Goal: Task Accomplishment & Management: Use online tool/utility

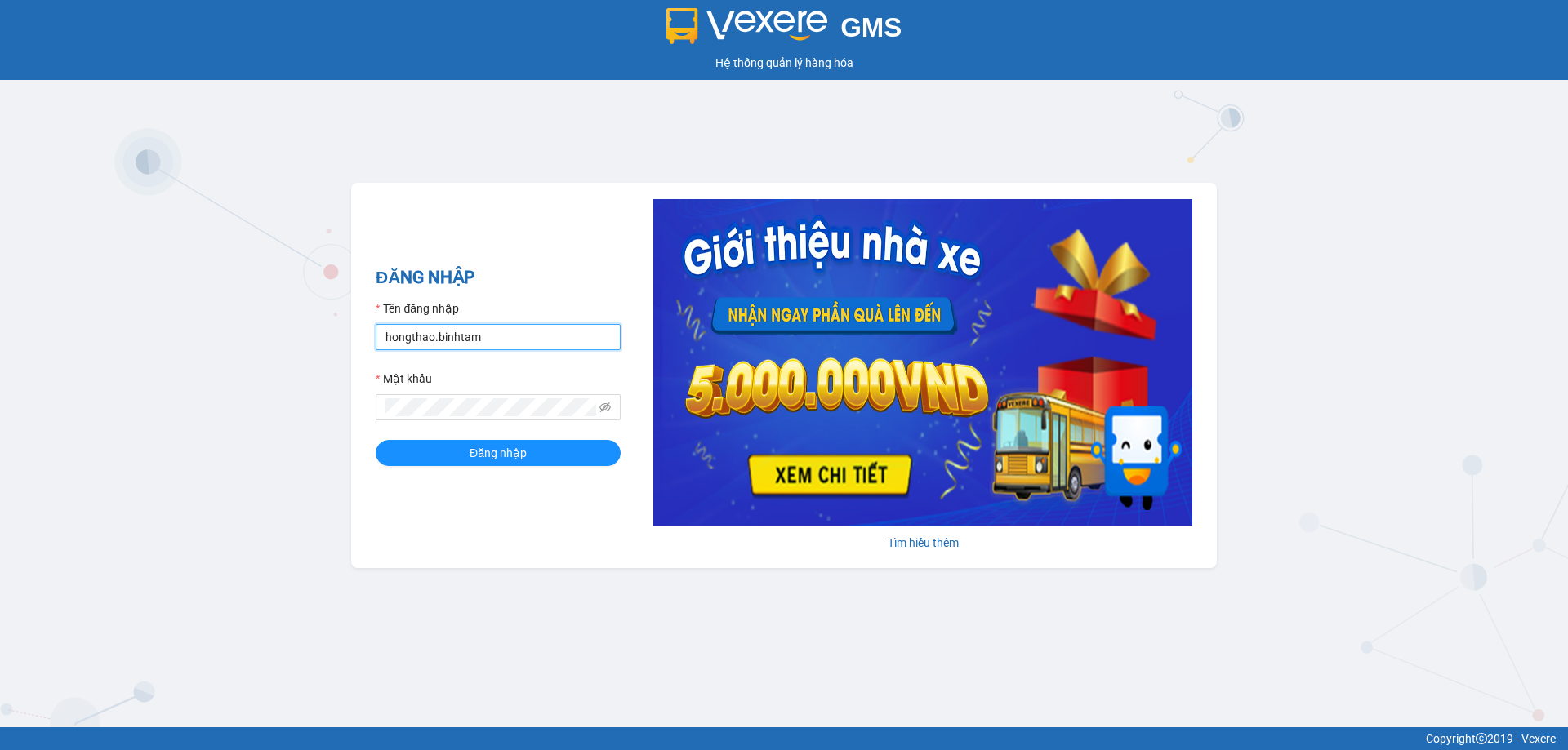
click at [523, 338] on input "hongthao.binhtam" at bounding box center [499, 337] width 245 height 26
type input "h"
type input "kimphuc.binhtam"
click at [548, 458] on button "Đăng nhập" at bounding box center [499, 453] width 245 height 26
click at [459, 451] on button "Đăng nhập" at bounding box center [499, 453] width 245 height 26
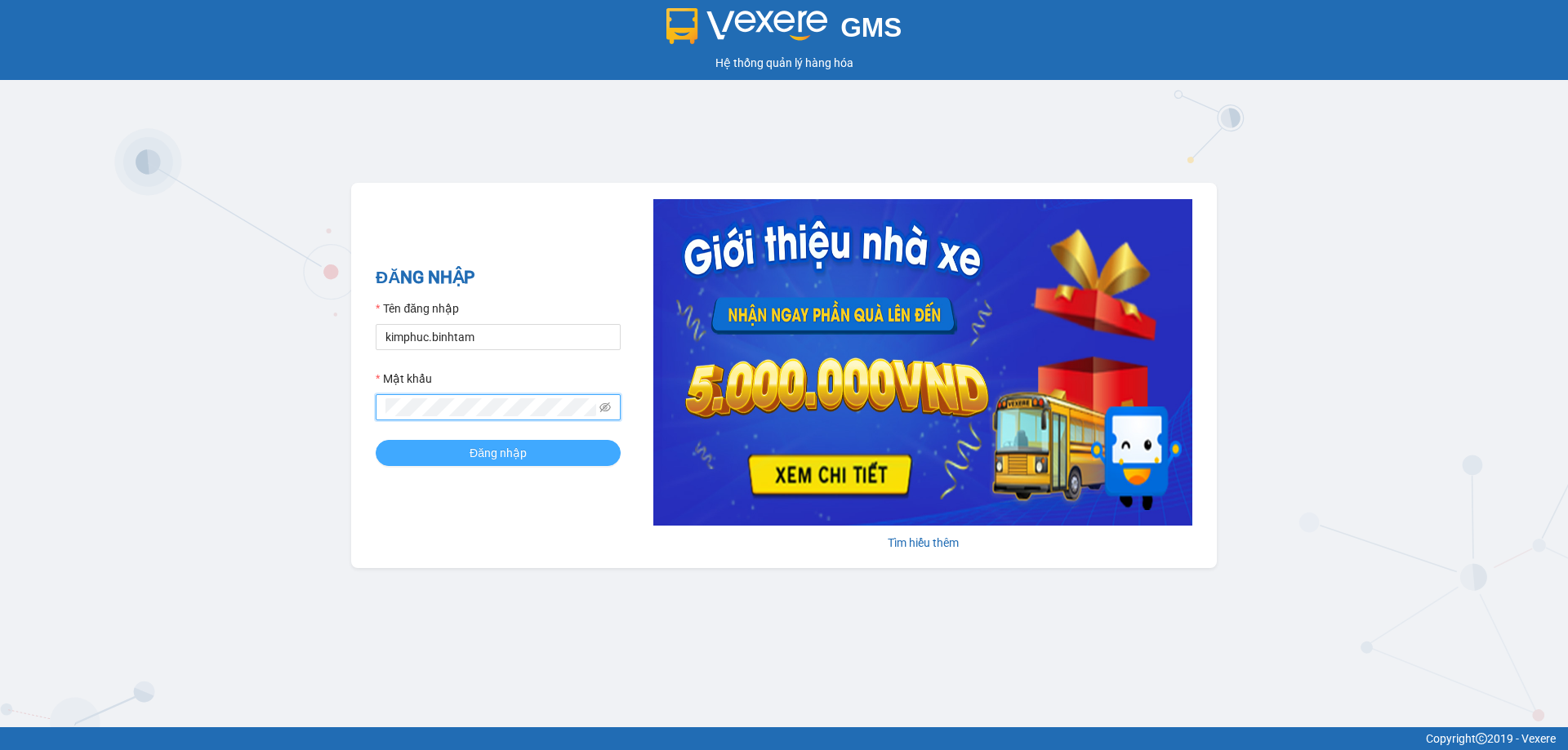
click at [447, 456] on button "Đăng nhập" at bounding box center [499, 453] width 245 height 26
click at [457, 449] on button "Đăng nhập" at bounding box center [499, 453] width 245 height 26
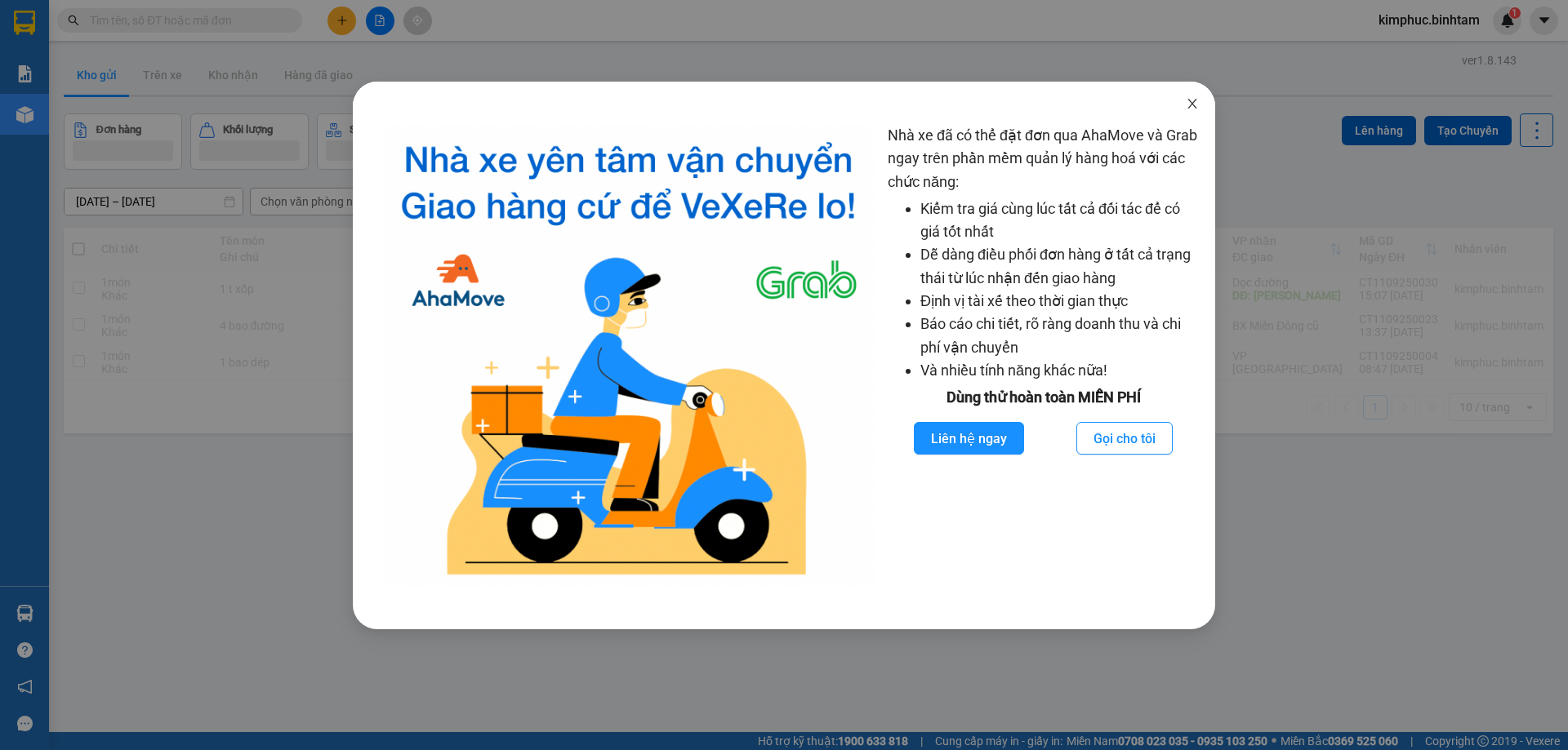
click at [1198, 104] on icon "close" at bounding box center [1193, 104] width 13 height 13
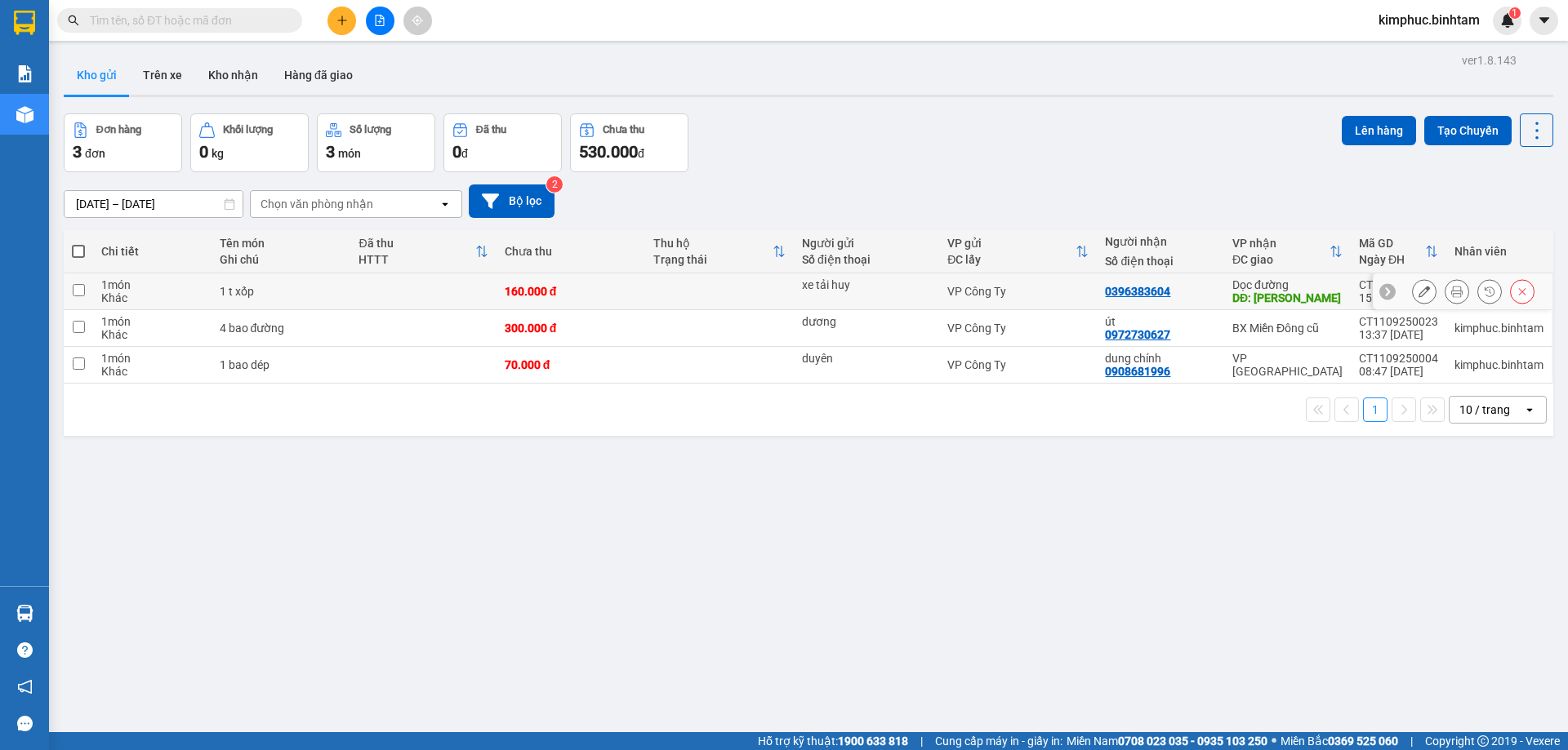
click at [82, 290] on input "checkbox" at bounding box center [78, 290] width 12 height 12
checkbox input "true"
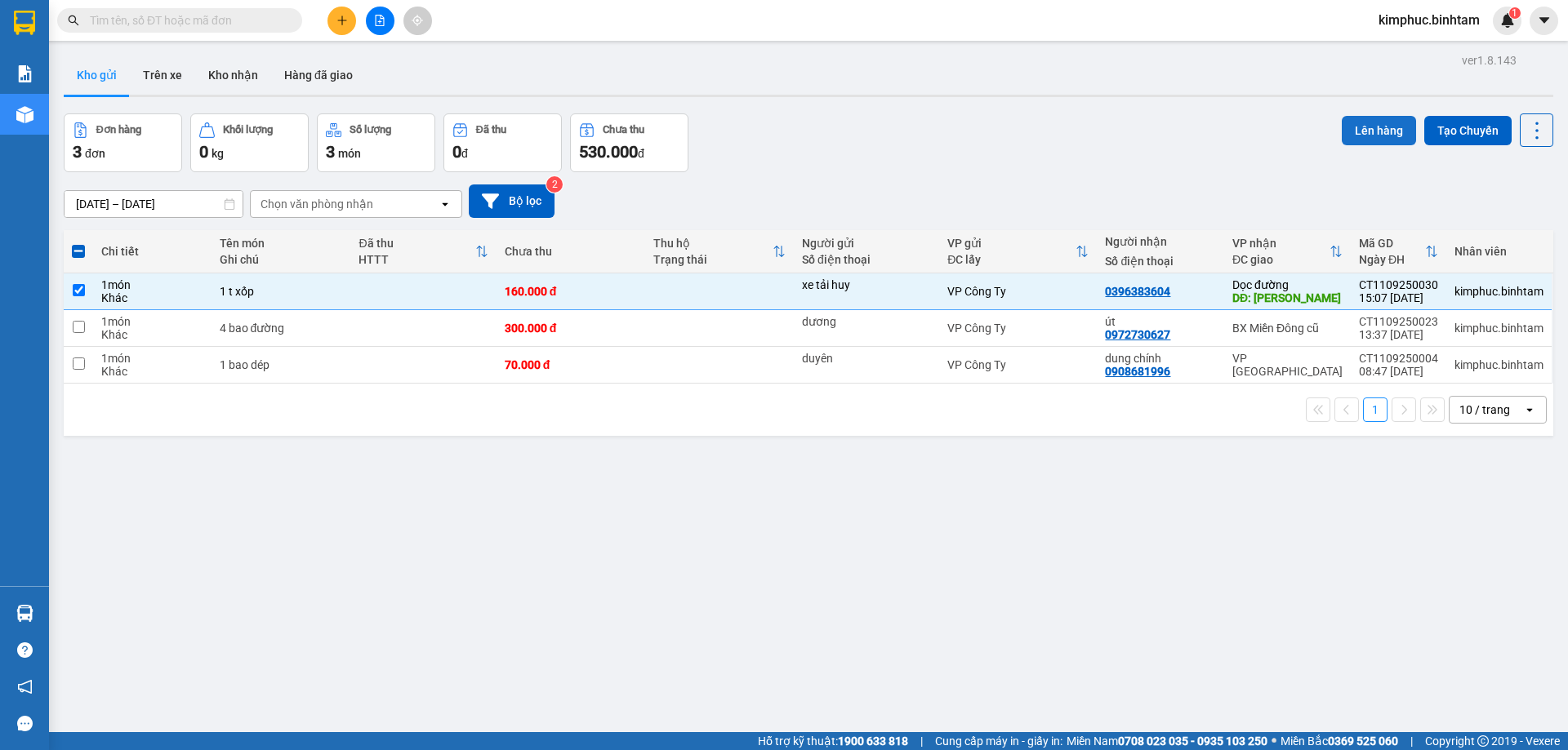
click at [1351, 133] on button "Lên hàng" at bounding box center [1379, 131] width 74 height 29
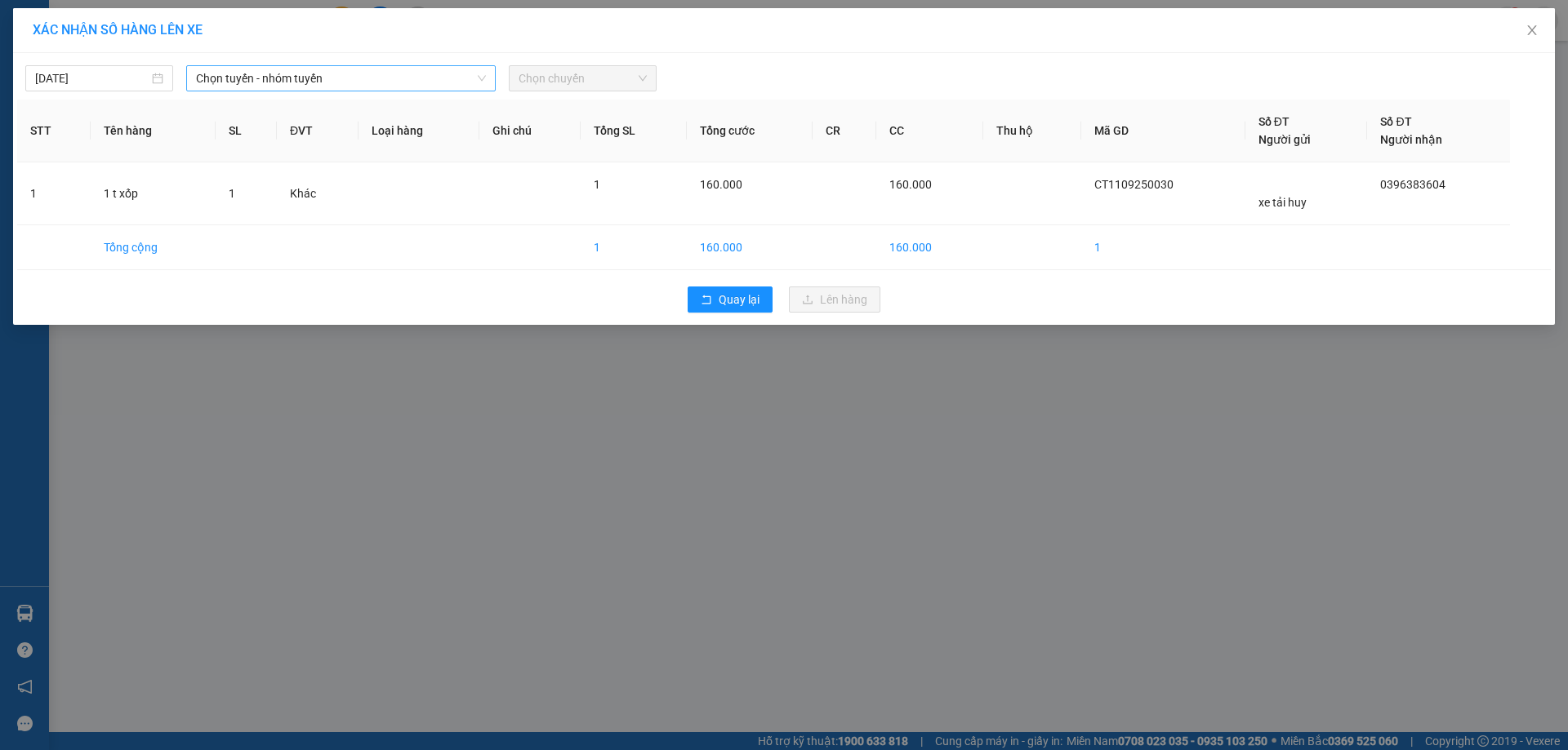
click at [363, 82] on span "Chọn tuyến - nhóm tuyến" at bounding box center [341, 78] width 290 height 25
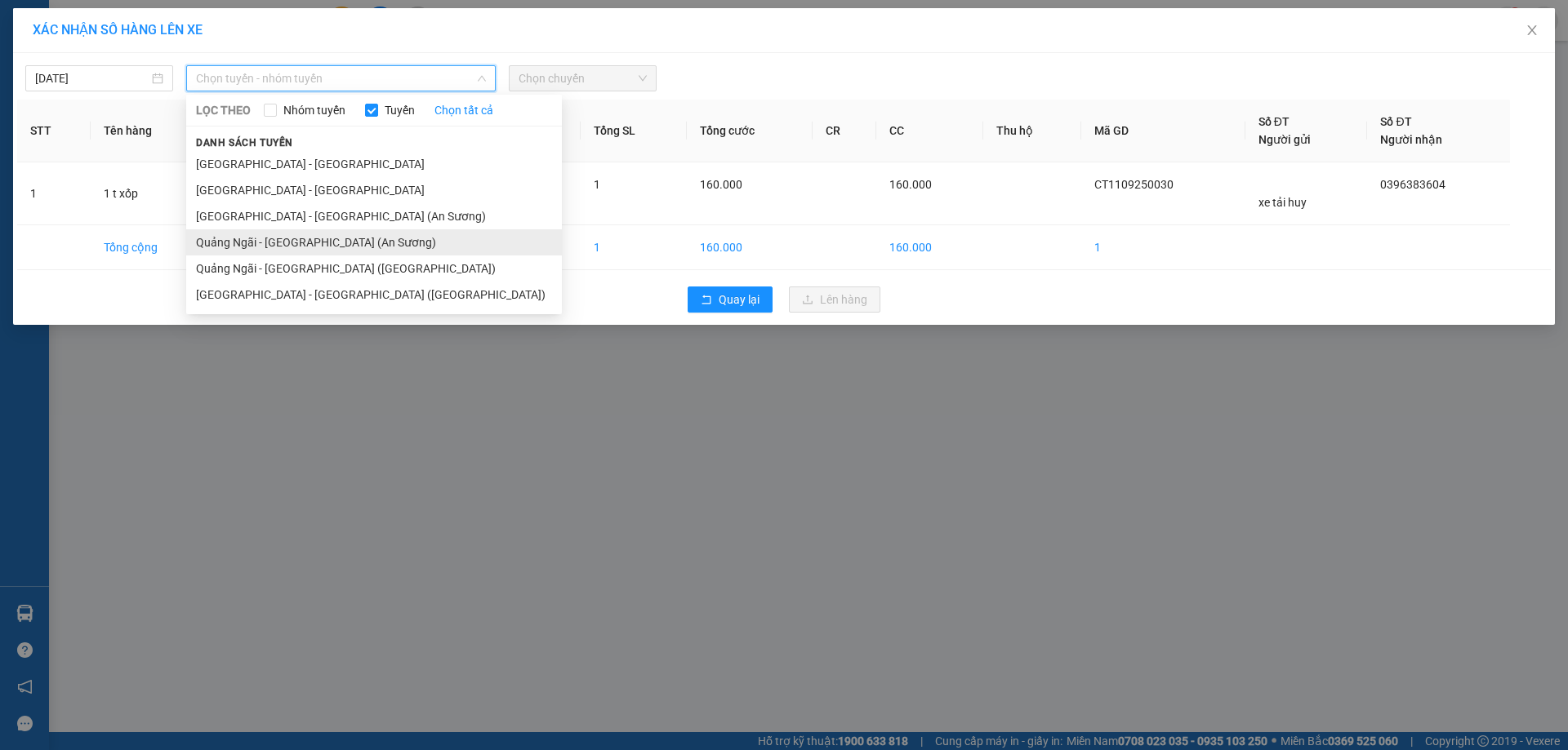
click at [328, 241] on li "Quảng Ngãi - [GEOGRAPHIC_DATA] (An Sương)" at bounding box center [374, 243] width 376 height 26
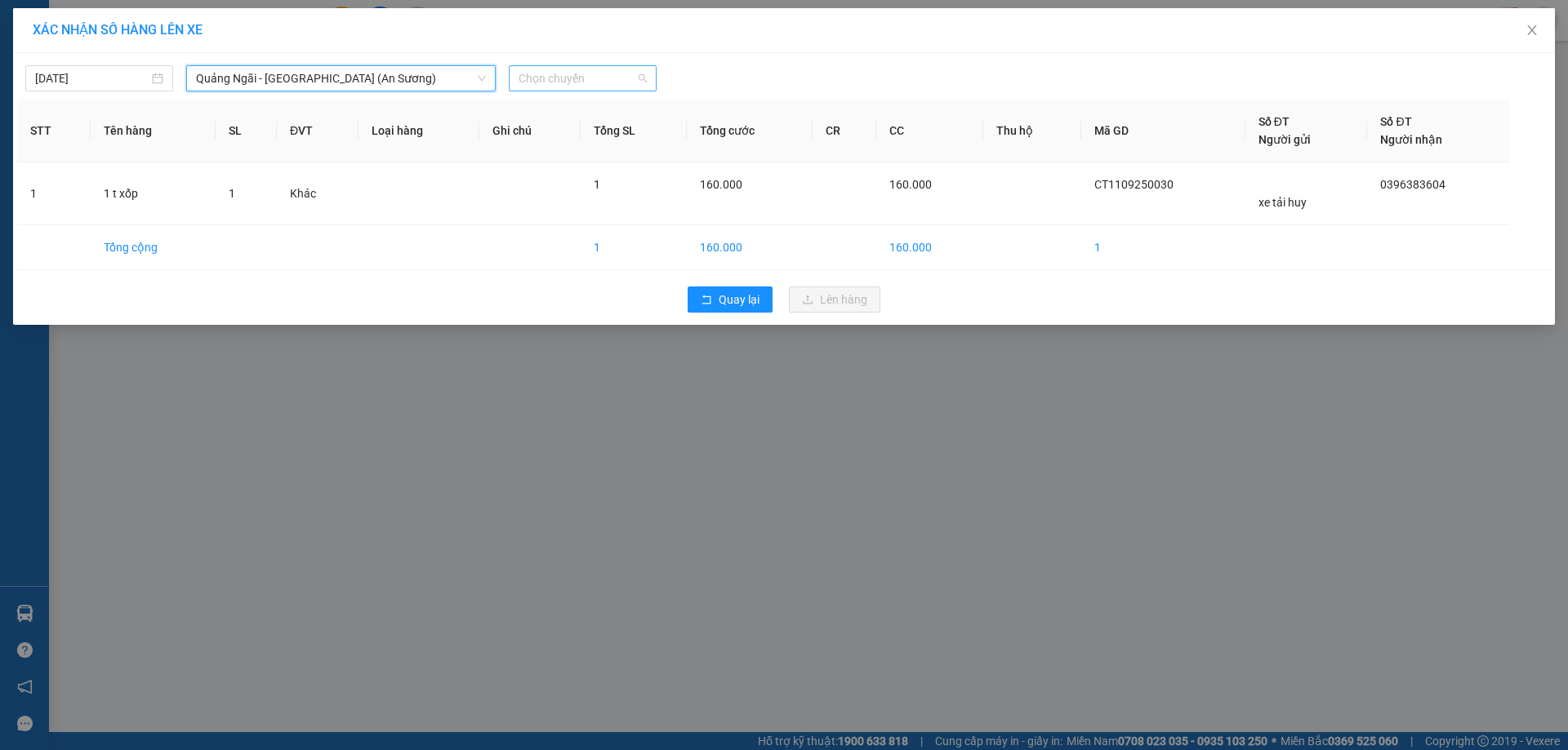
click at [584, 76] on span "Chọn chuyến" at bounding box center [582, 78] width 128 height 25
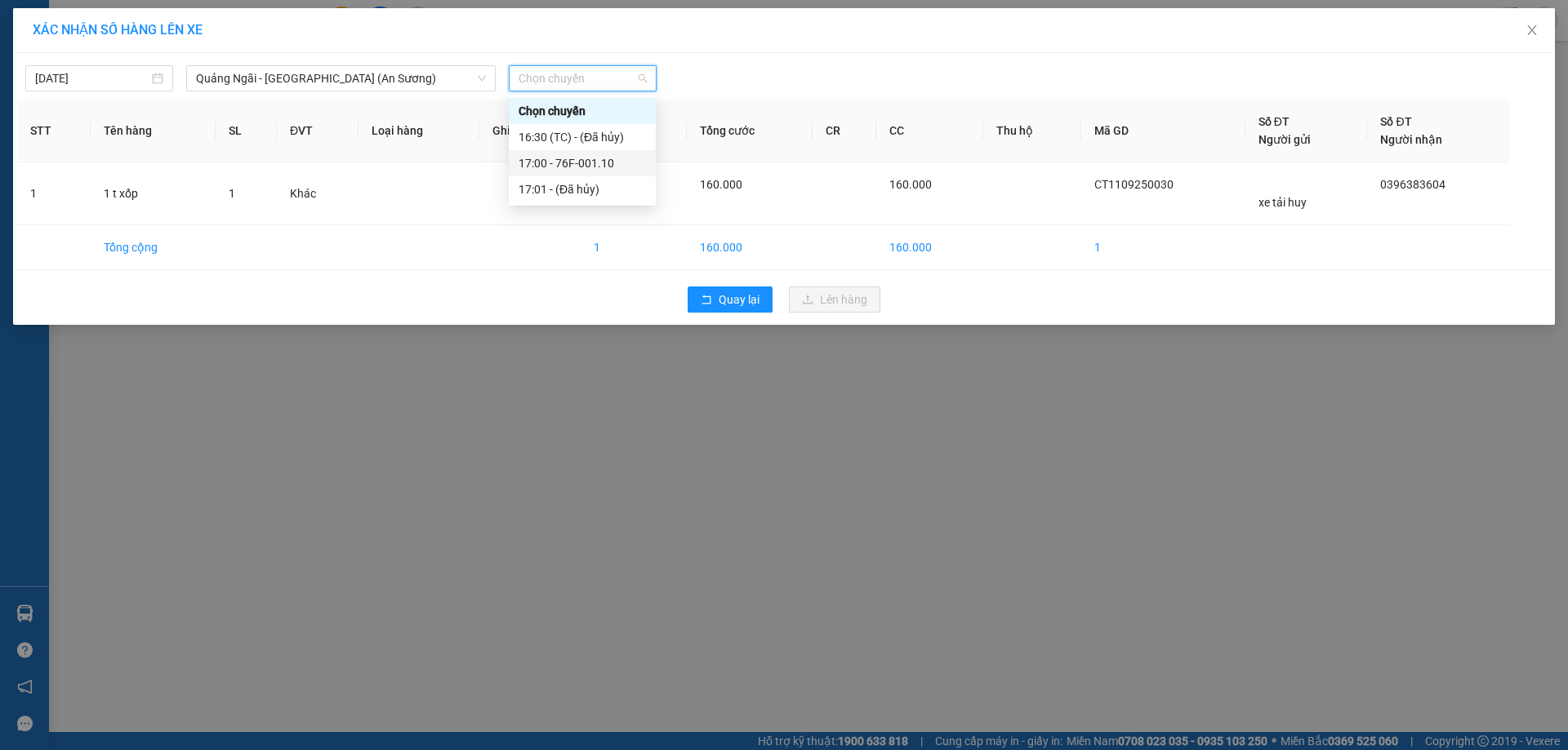
click at [592, 164] on div "17:00 - 76F-001.10" at bounding box center [582, 163] width 128 height 18
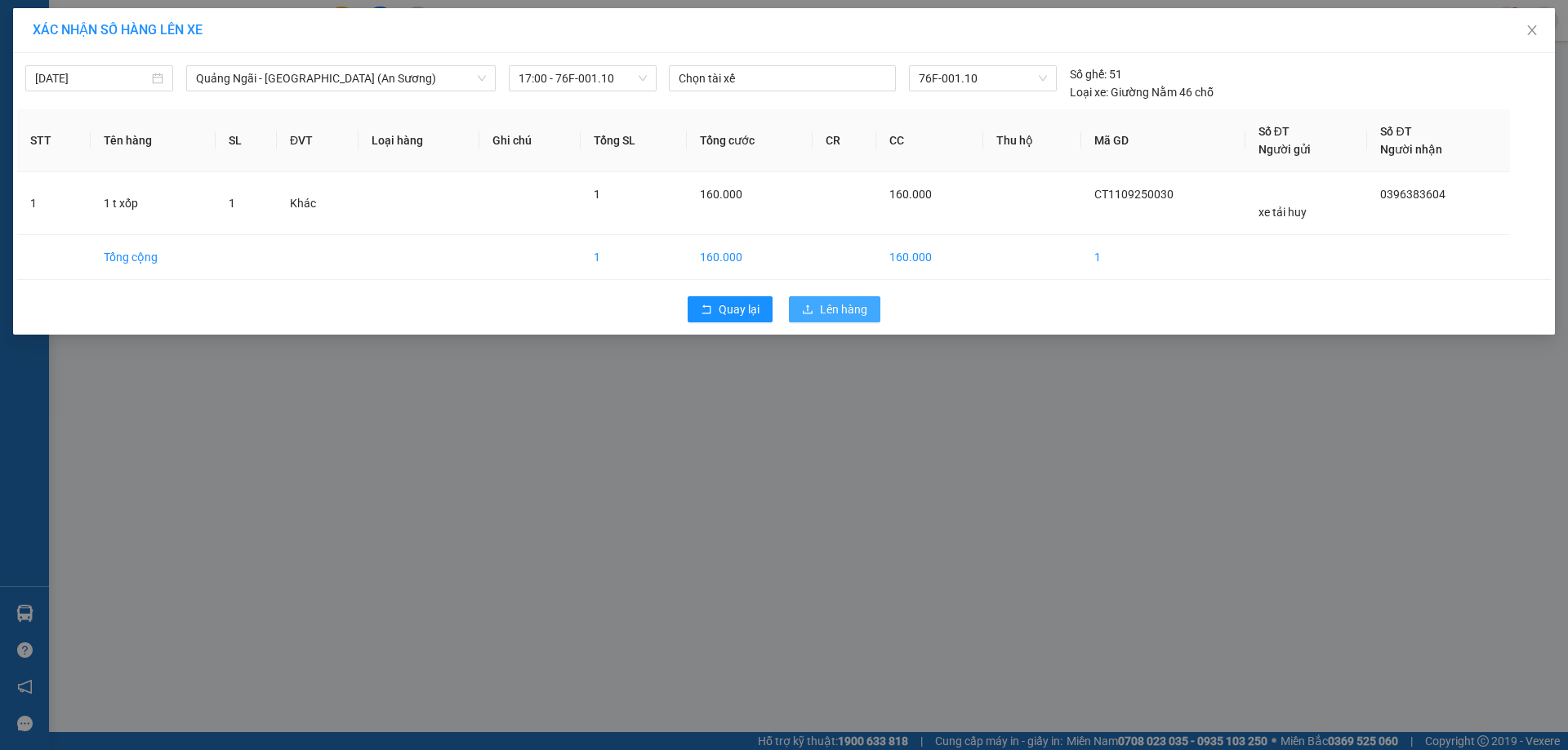
click at [855, 315] on span "Lên hàng" at bounding box center [844, 310] width 47 height 18
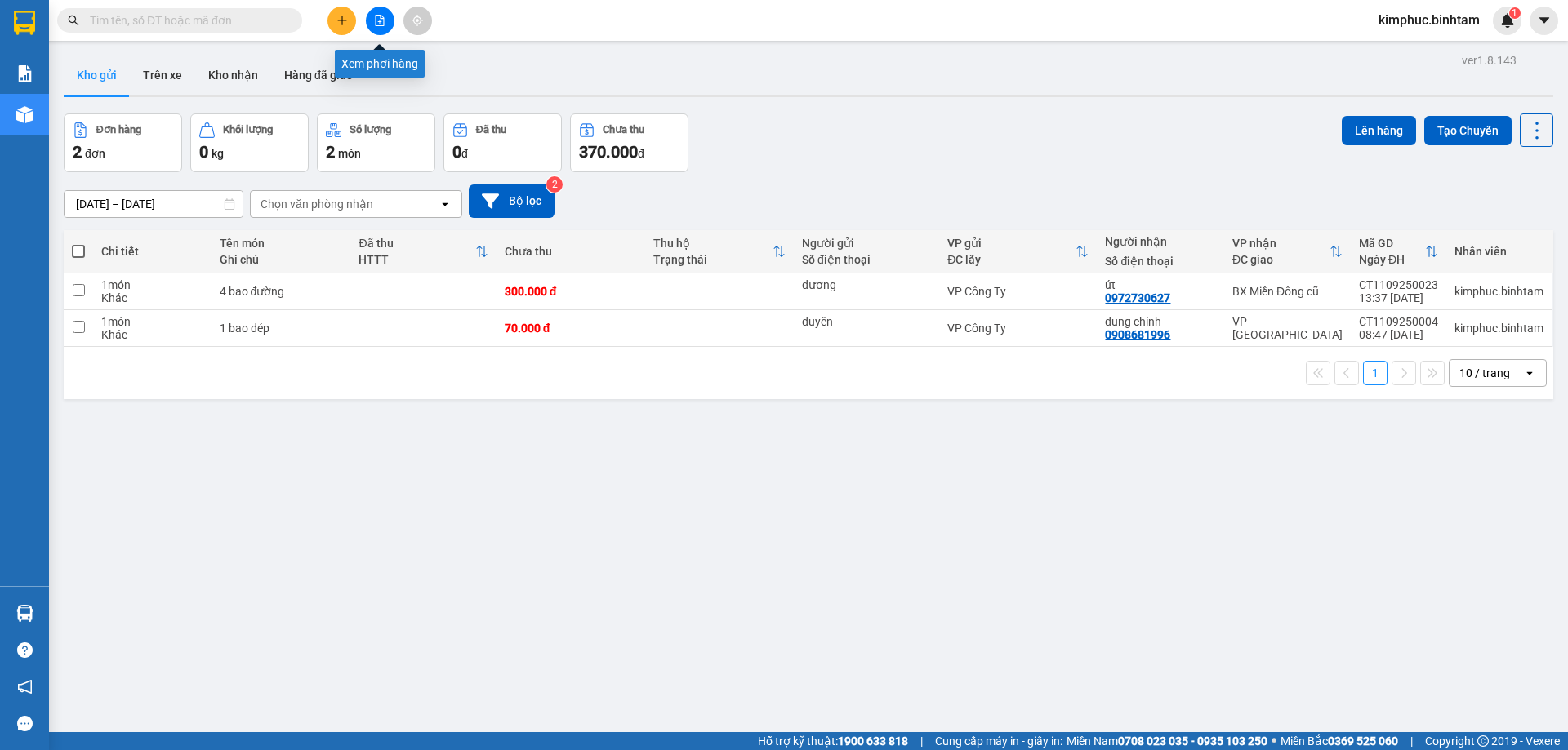
click at [379, 19] on icon "file-add" at bounding box center [380, 20] width 11 height 11
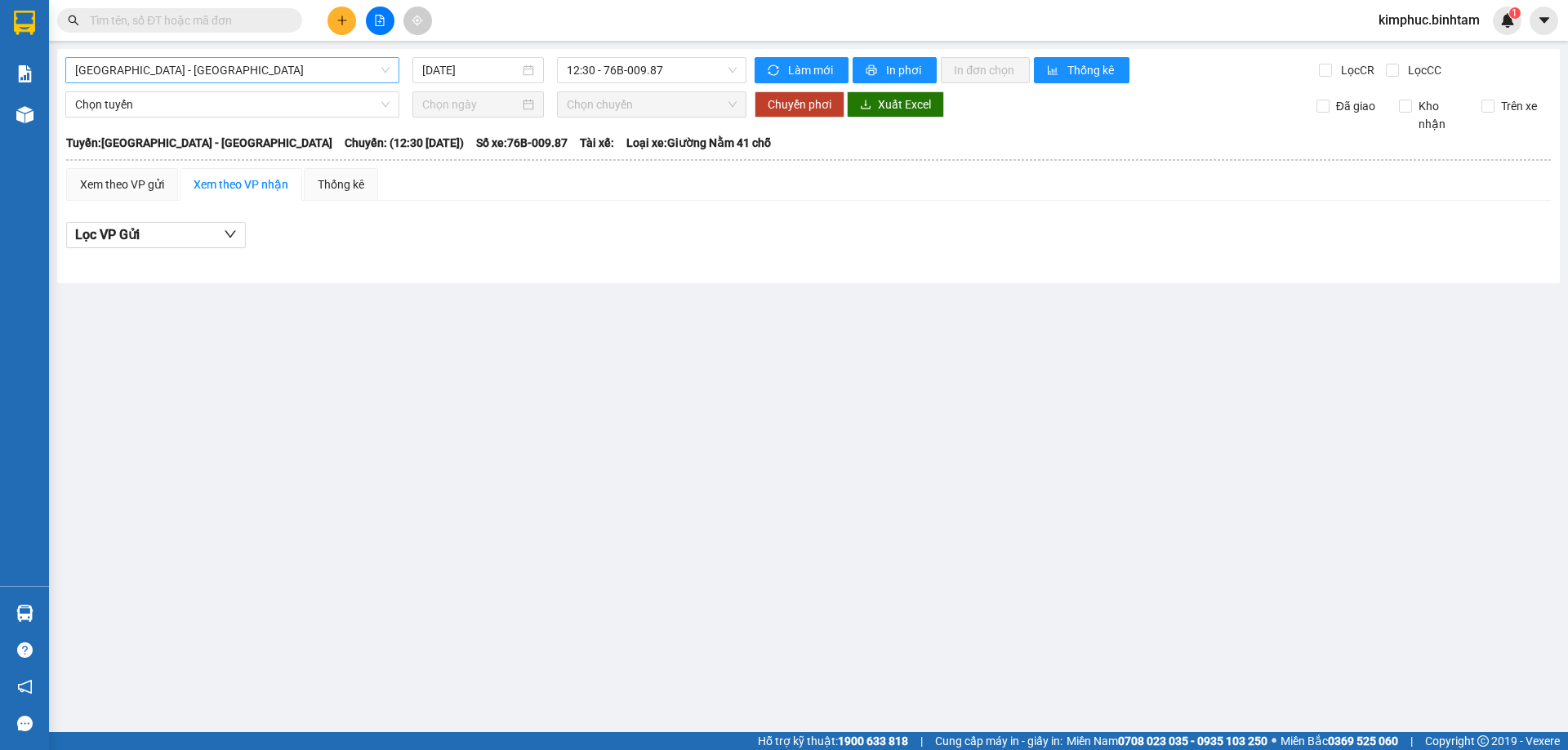
click at [204, 70] on span "[GEOGRAPHIC_DATA] - [GEOGRAPHIC_DATA]" at bounding box center [232, 70] width 315 height 25
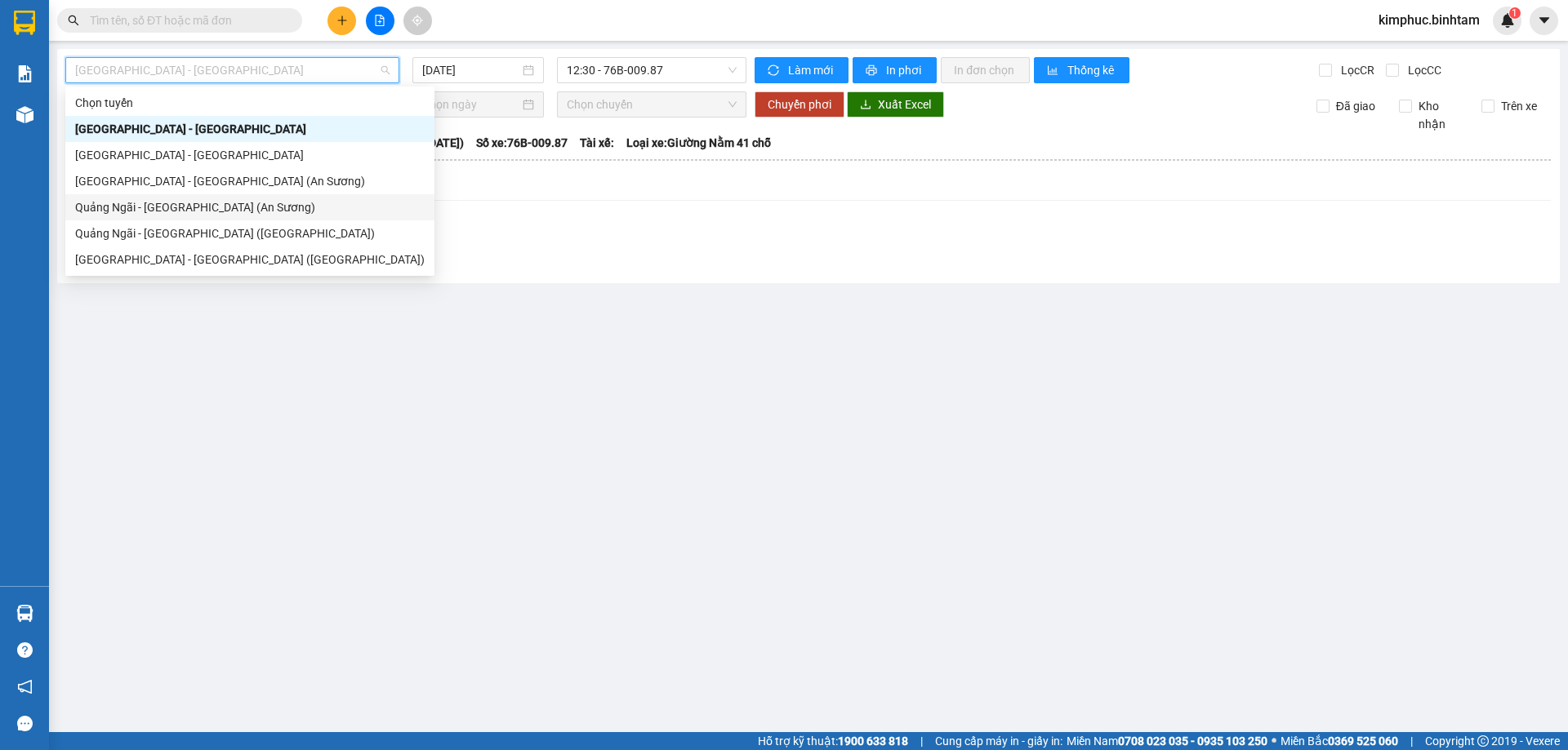
click at [216, 212] on div "Quảng Ngãi - [GEOGRAPHIC_DATA] (An Sương)" at bounding box center [250, 208] width 350 height 18
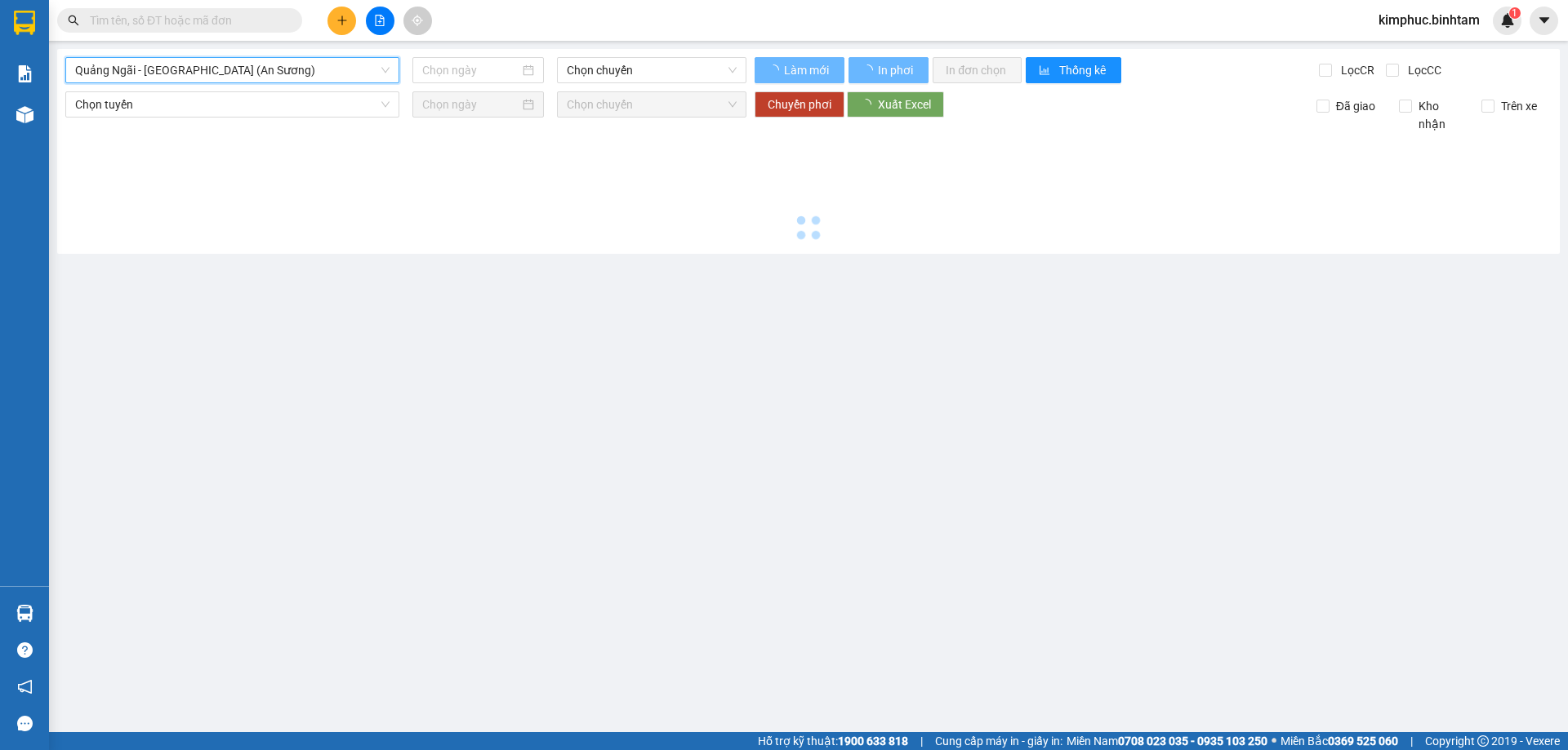
type input "[DATE]"
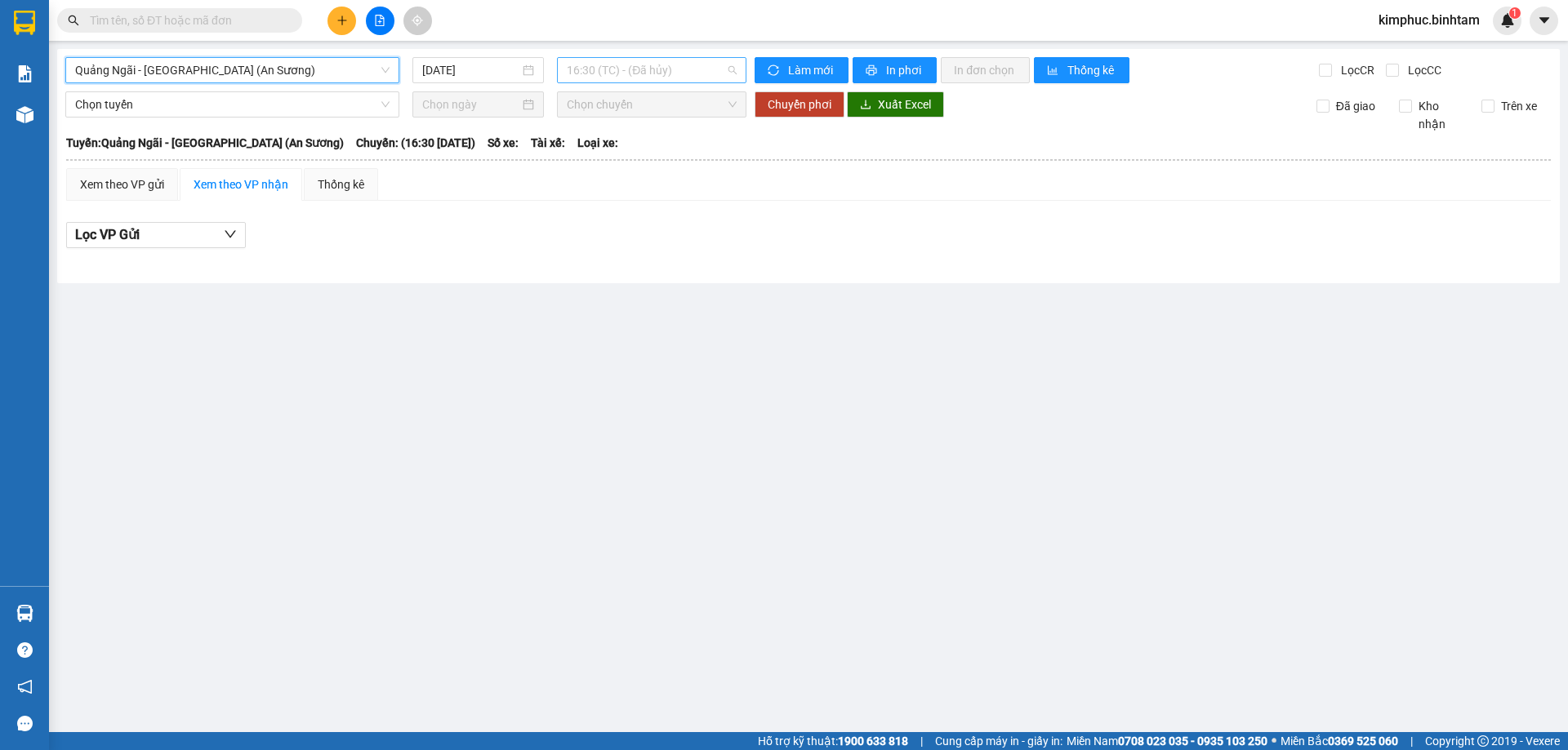
click at [603, 69] on span "16:30 (TC) - (Đã hủy)" at bounding box center [652, 70] width 170 height 25
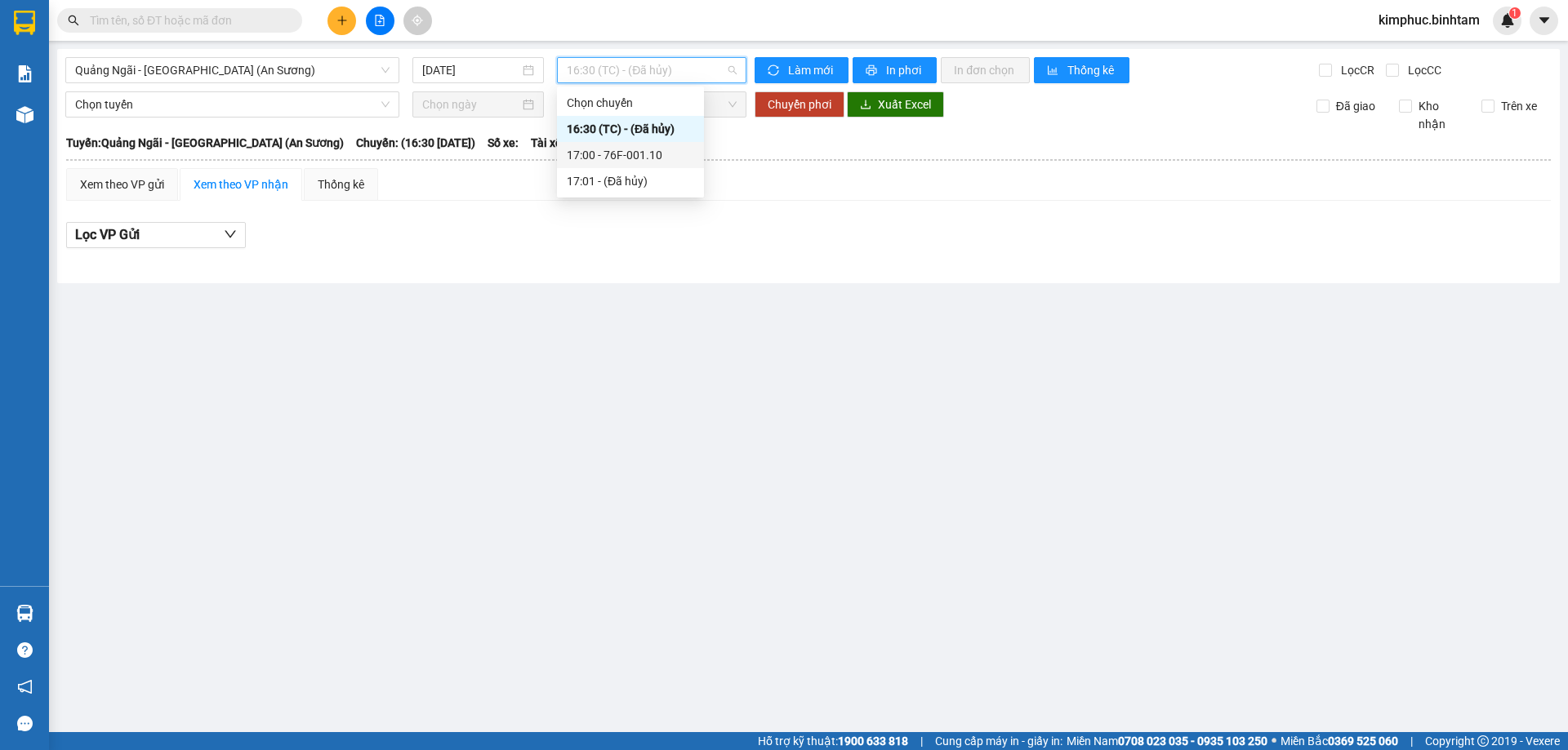
click at [644, 153] on div "17:00 - 76F-001.10" at bounding box center [630, 155] width 128 height 18
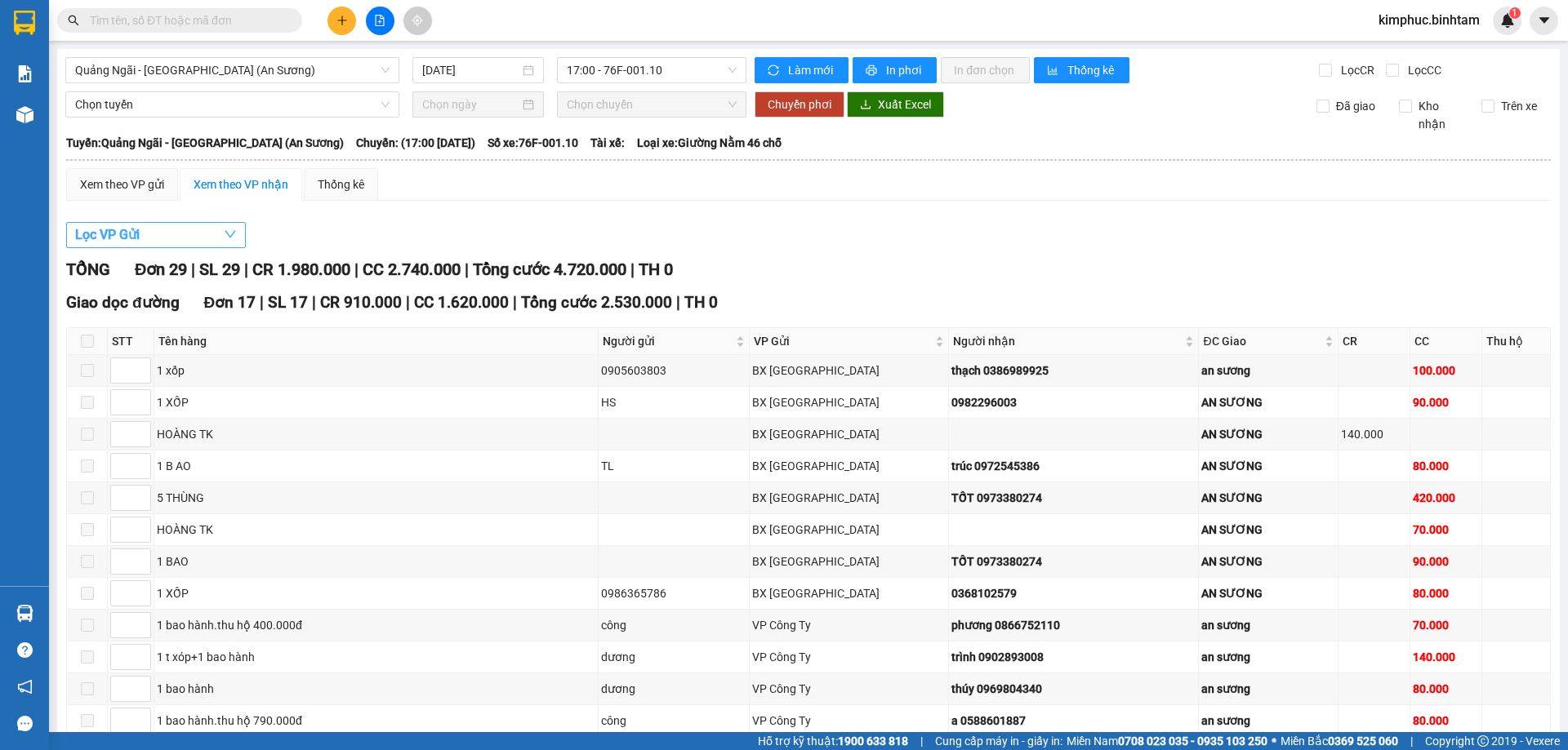
click at [104, 235] on span "Lọc VP Gửi" at bounding box center [107, 234] width 65 height 20
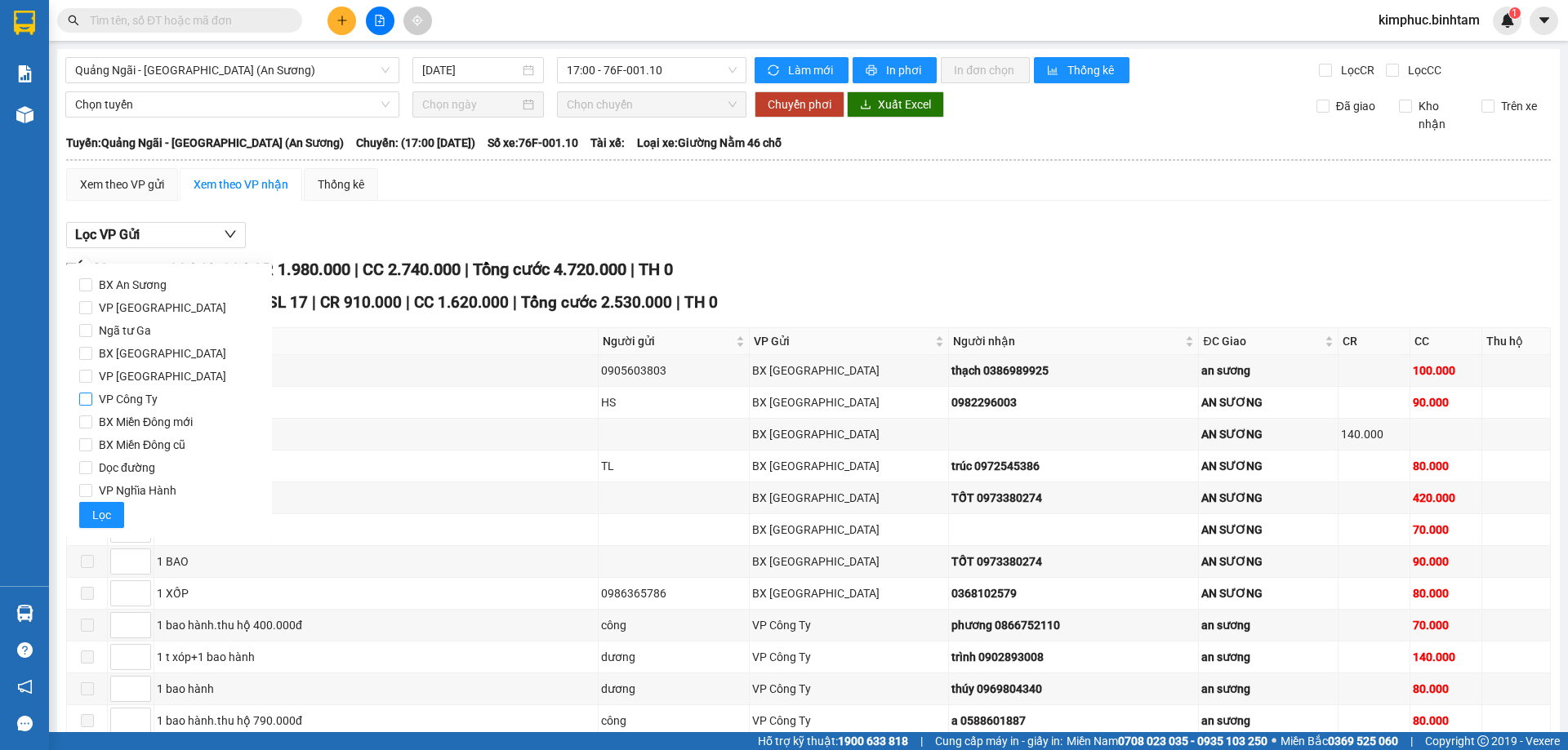
drag, startPoint x: 93, startPoint y: 397, endPoint x: 84, endPoint y: 396, distance: 9.1
click at [92, 399] on label "VP Công Ty" at bounding box center [169, 400] width 180 height 23
click at [87, 400] on input "VP Công Ty" at bounding box center [86, 400] width 13 height 13
checkbox input "true"
click at [114, 516] on button "Lọc" at bounding box center [101, 515] width 45 height 26
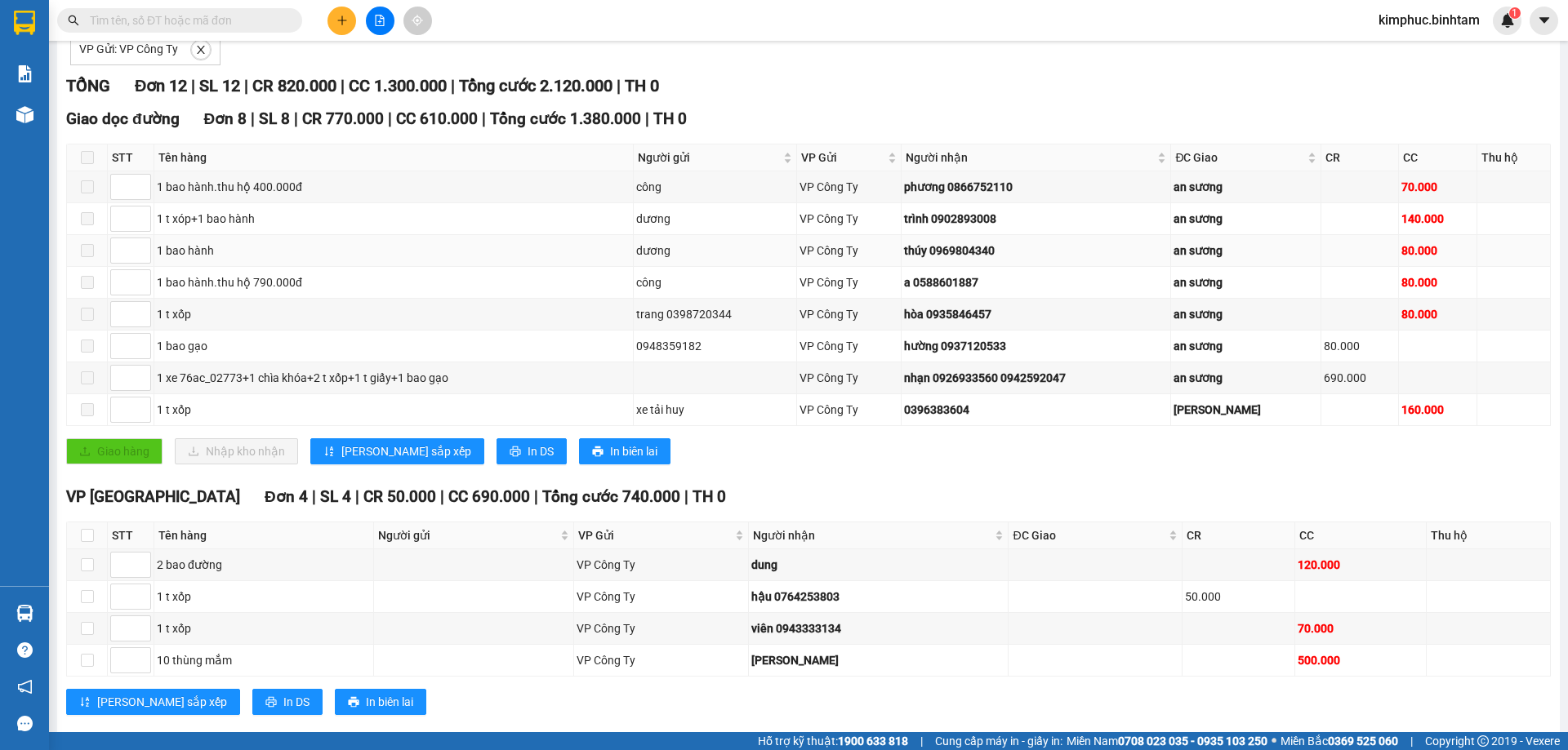
scroll to position [247, 0]
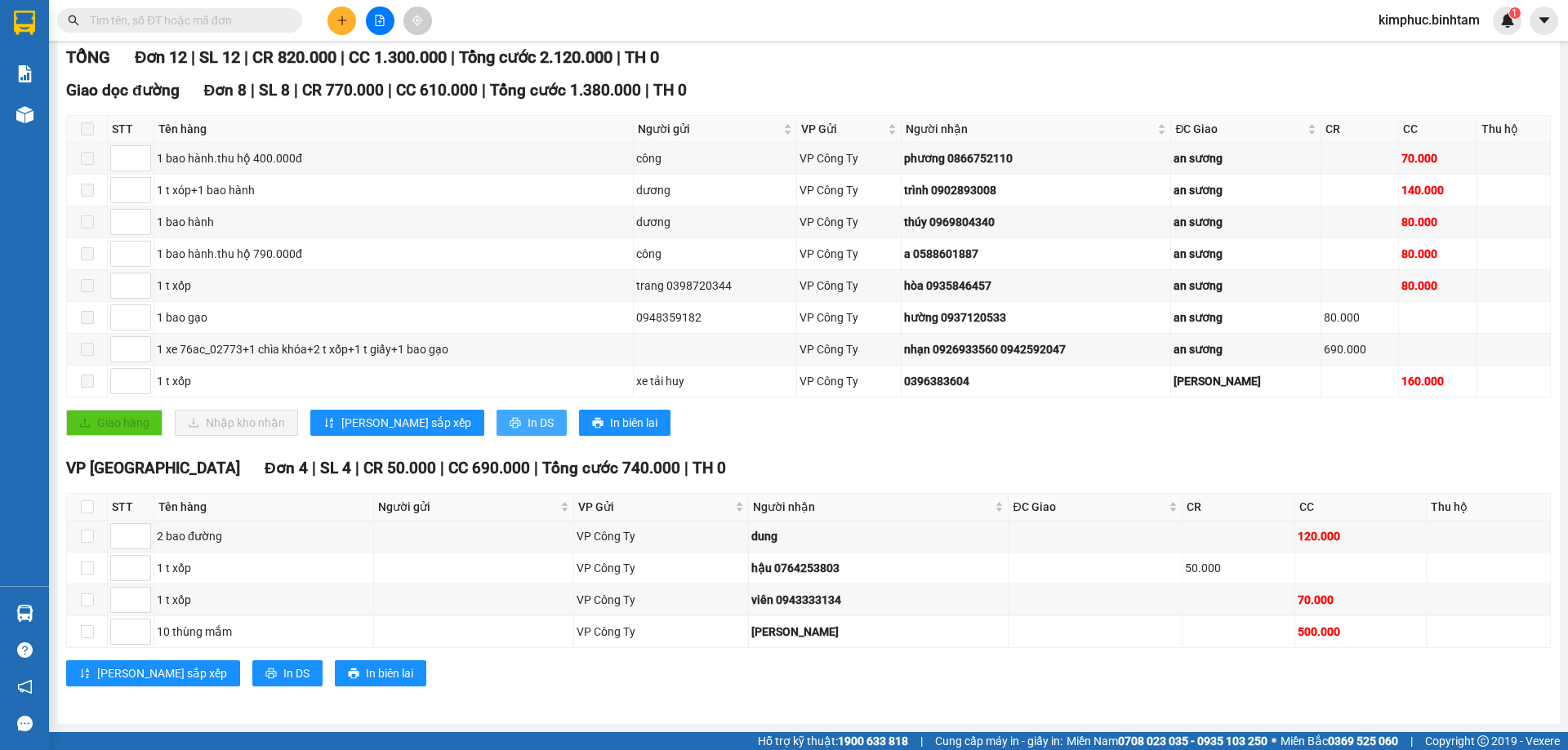
click at [527, 418] on span "In DS" at bounding box center [540, 423] width 26 height 18
click at [527, 419] on span "In DS" at bounding box center [540, 423] width 26 height 18
click at [284, 673] on span "In DS" at bounding box center [297, 673] width 26 height 18
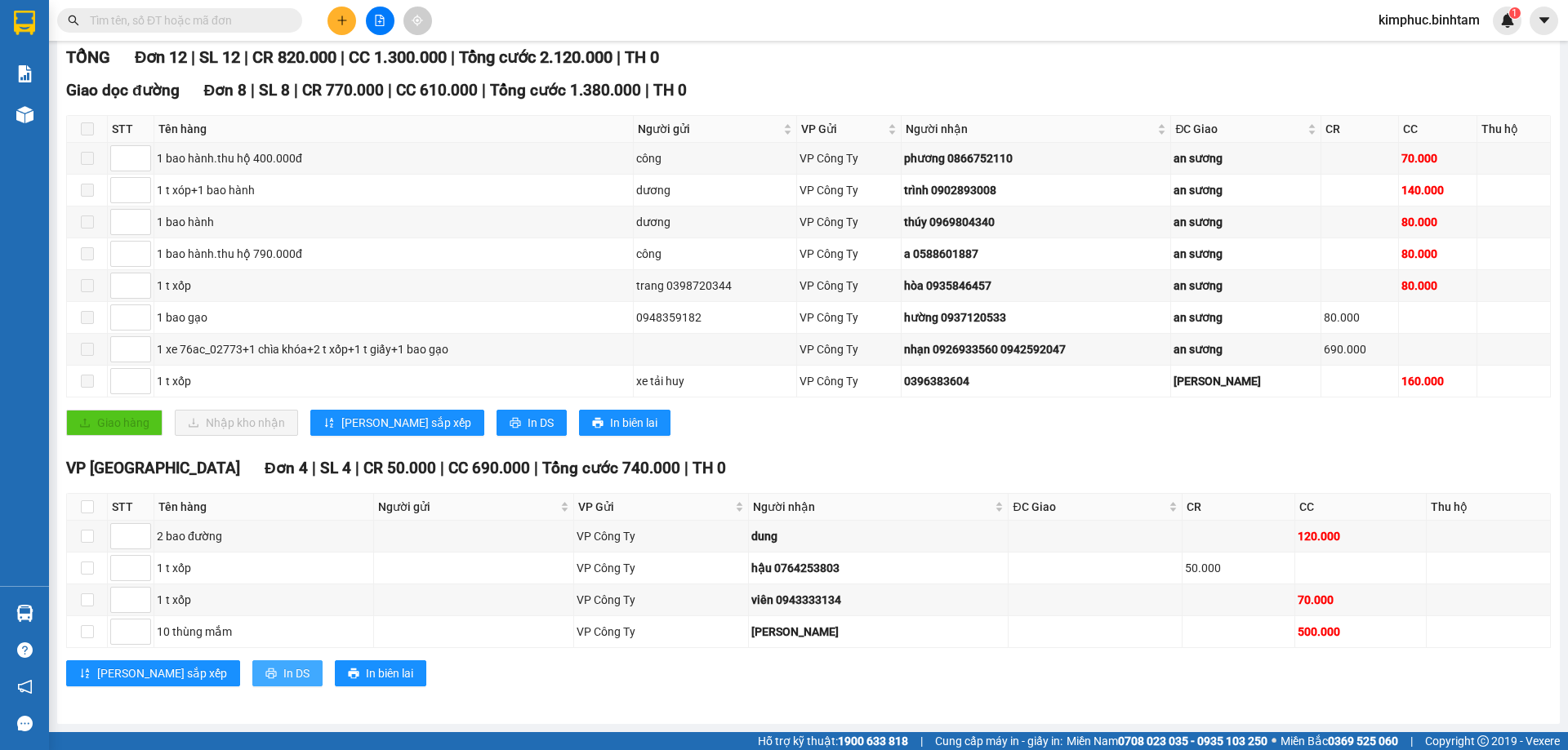
click at [284, 673] on span "In DS" at bounding box center [297, 673] width 26 height 18
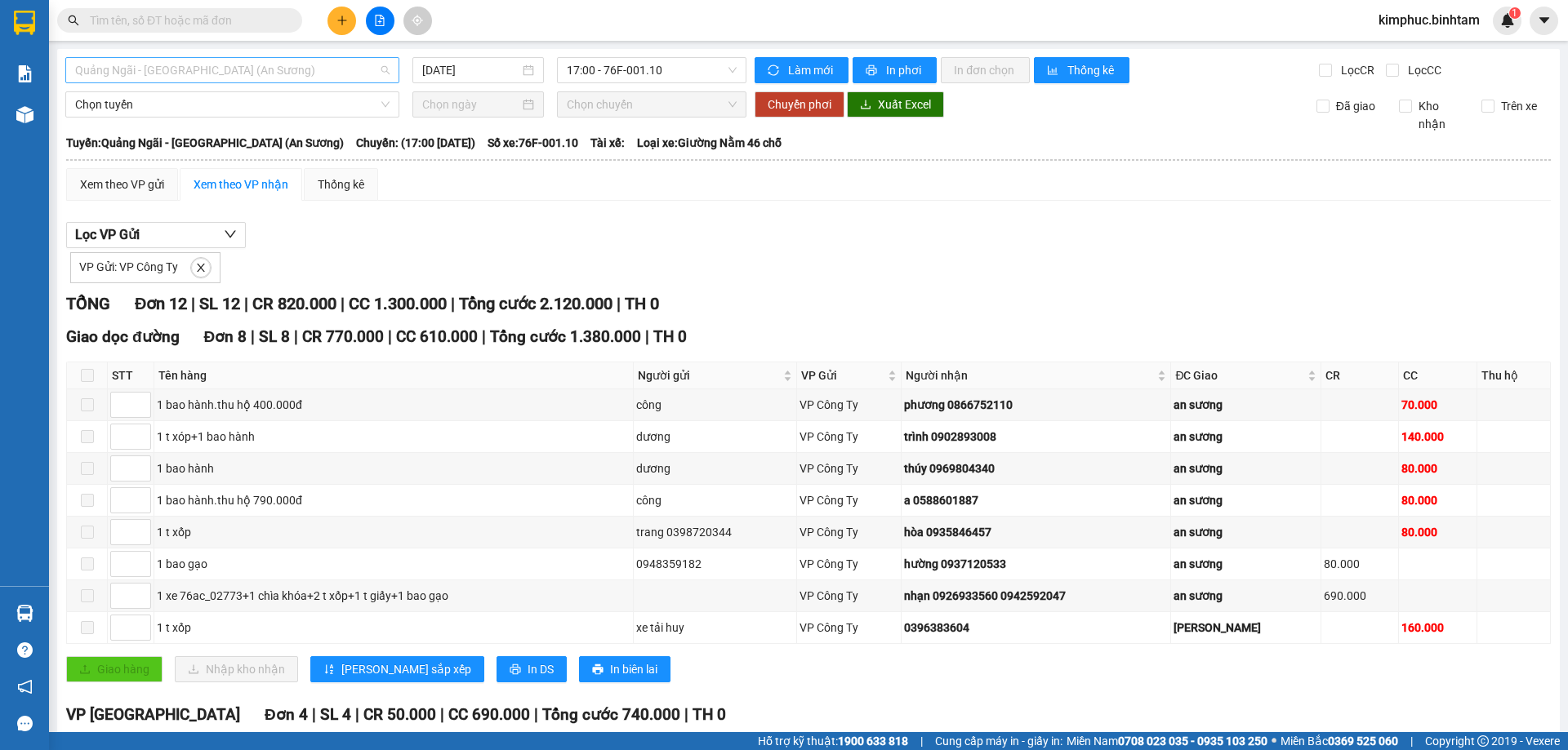
click at [282, 67] on span "Quảng Ngãi - [GEOGRAPHIC_DATA] (An Sương)" at bounding box center [232, 70] width 315 height 25
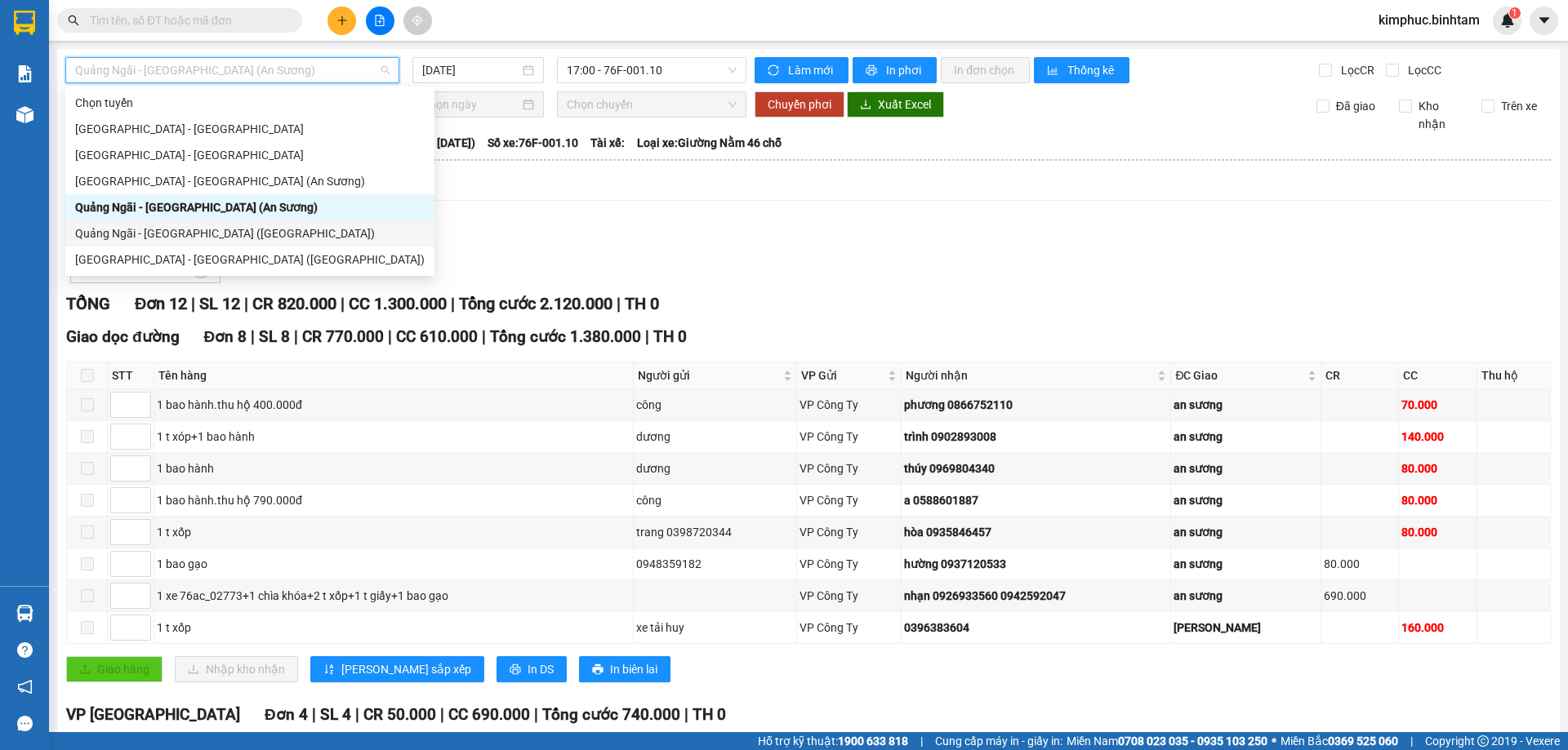
click at [272, 227] on div "Quảng Ngãi - [GEOGRAPHIC_DATA] ([GEOGRAPHIC_DATA])" at bounding box center [250, 234] width 350 height 18
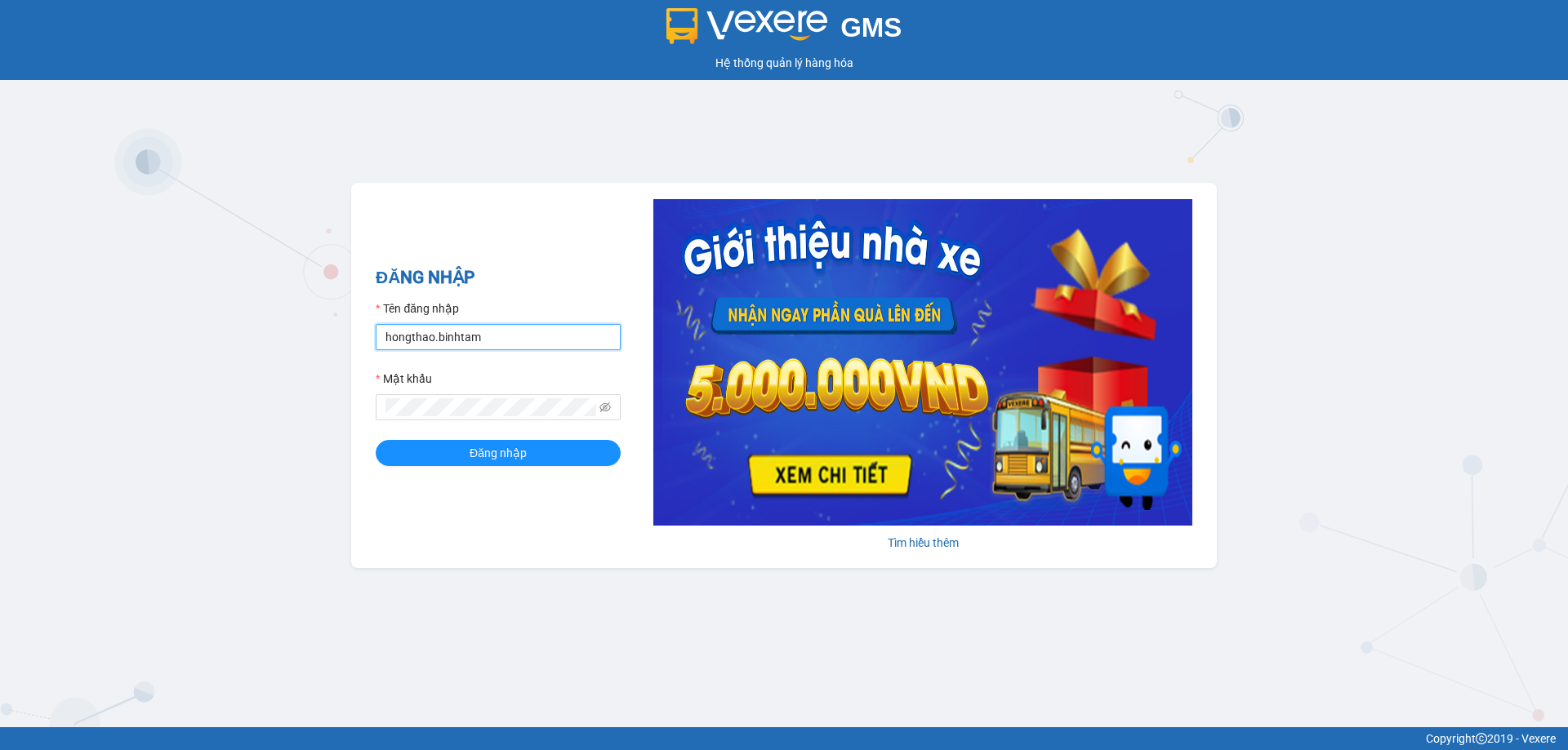
click at [544, 342] on input "hongthao.binhtam" at bounding box center [499, 337] width 245 height 26
type input "h"
click at [460, 454] on button "Đăng nhập" at bounding box center [499, 453] width 245 height 26
click at [438, 449] on button "Đăng nhập" at bounding box center [499, 453] width 245 height 26
click at [458, 458] on button "Đăng nhập" at bounding box center [499, 453] width 245 height 26
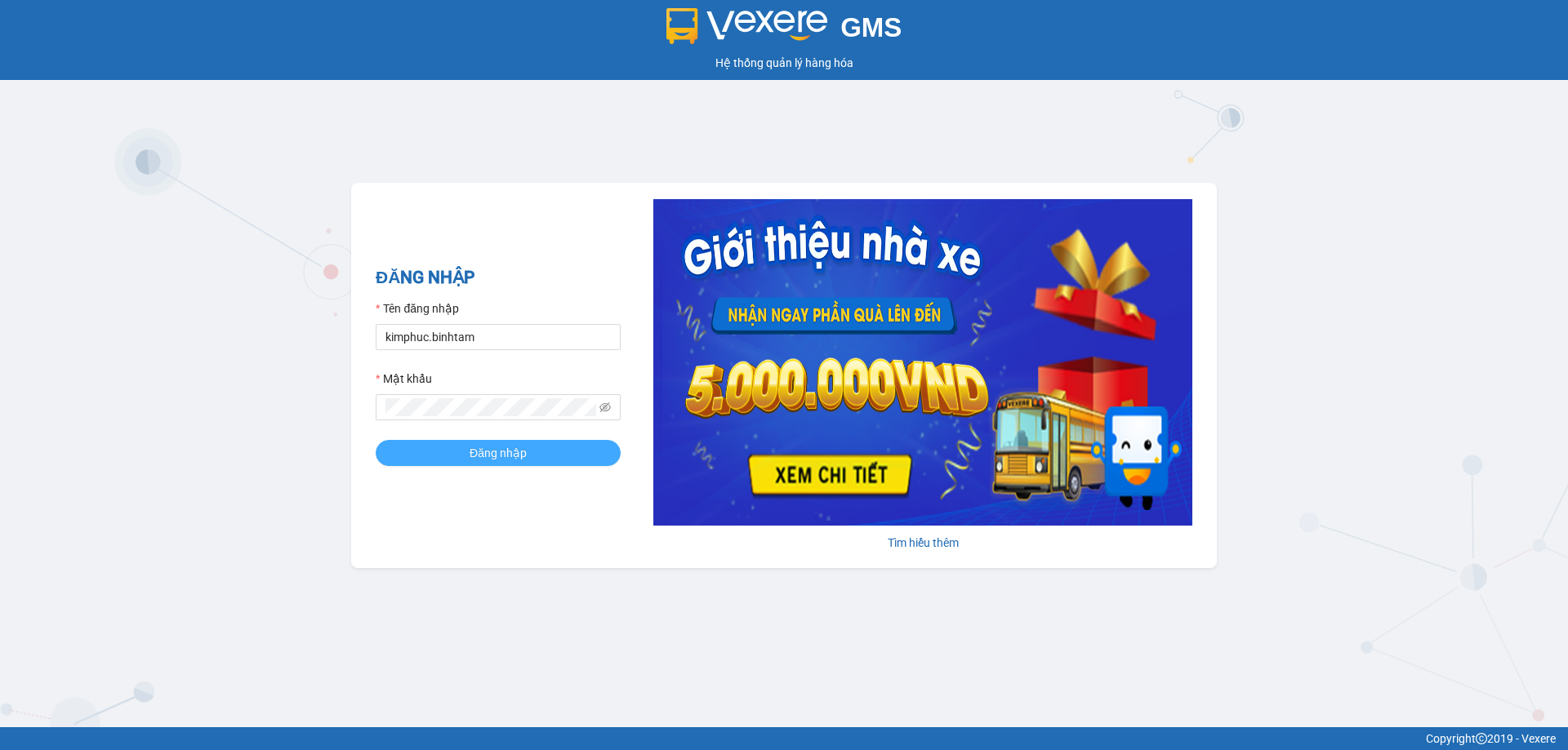
click at [441, 459] on button "Đăng nhập" at bounding box center [499, 453] width 245 height 26
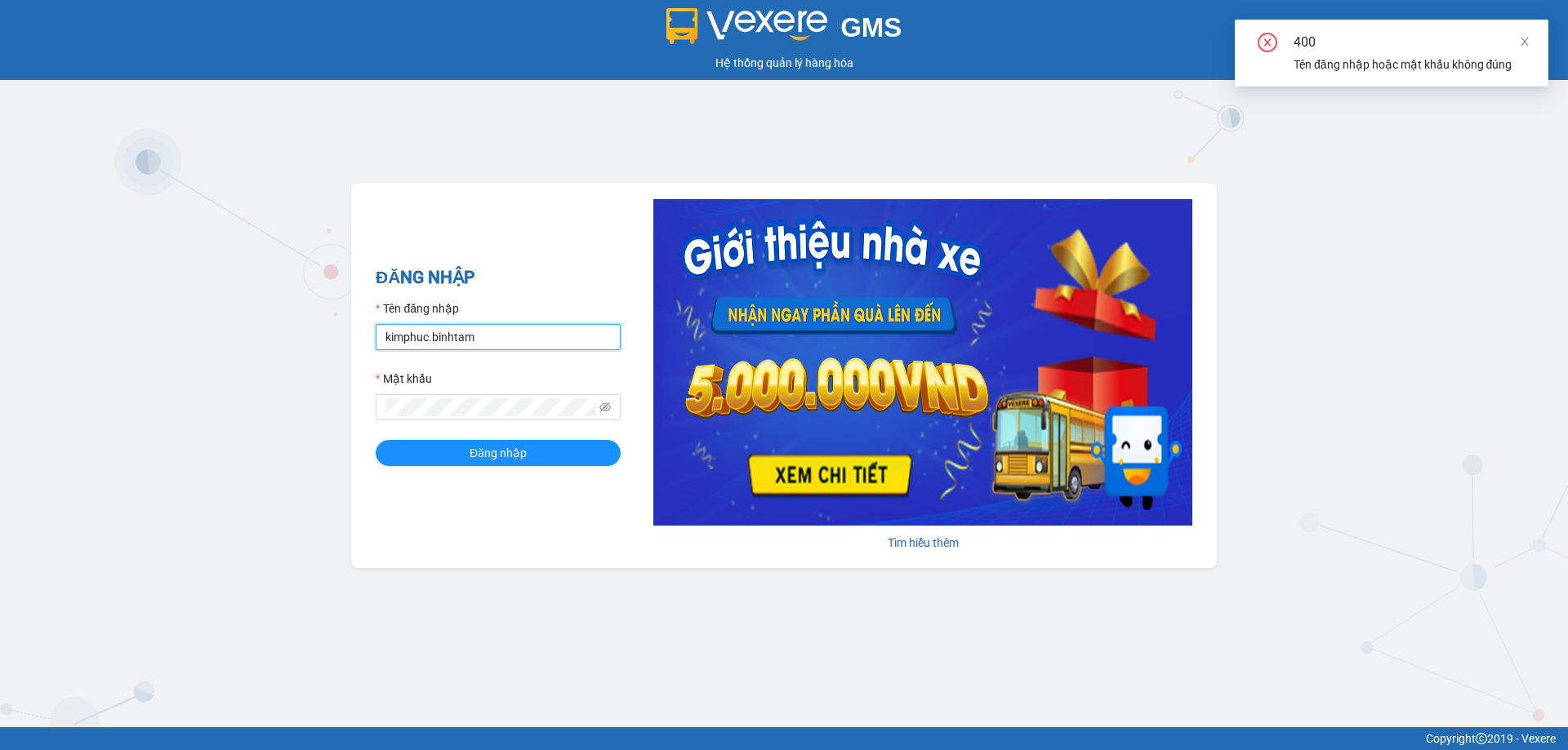
click at [525, 327] on input "kimphuc.binhtam" at bounding box center [499, 337] width 245 height 26
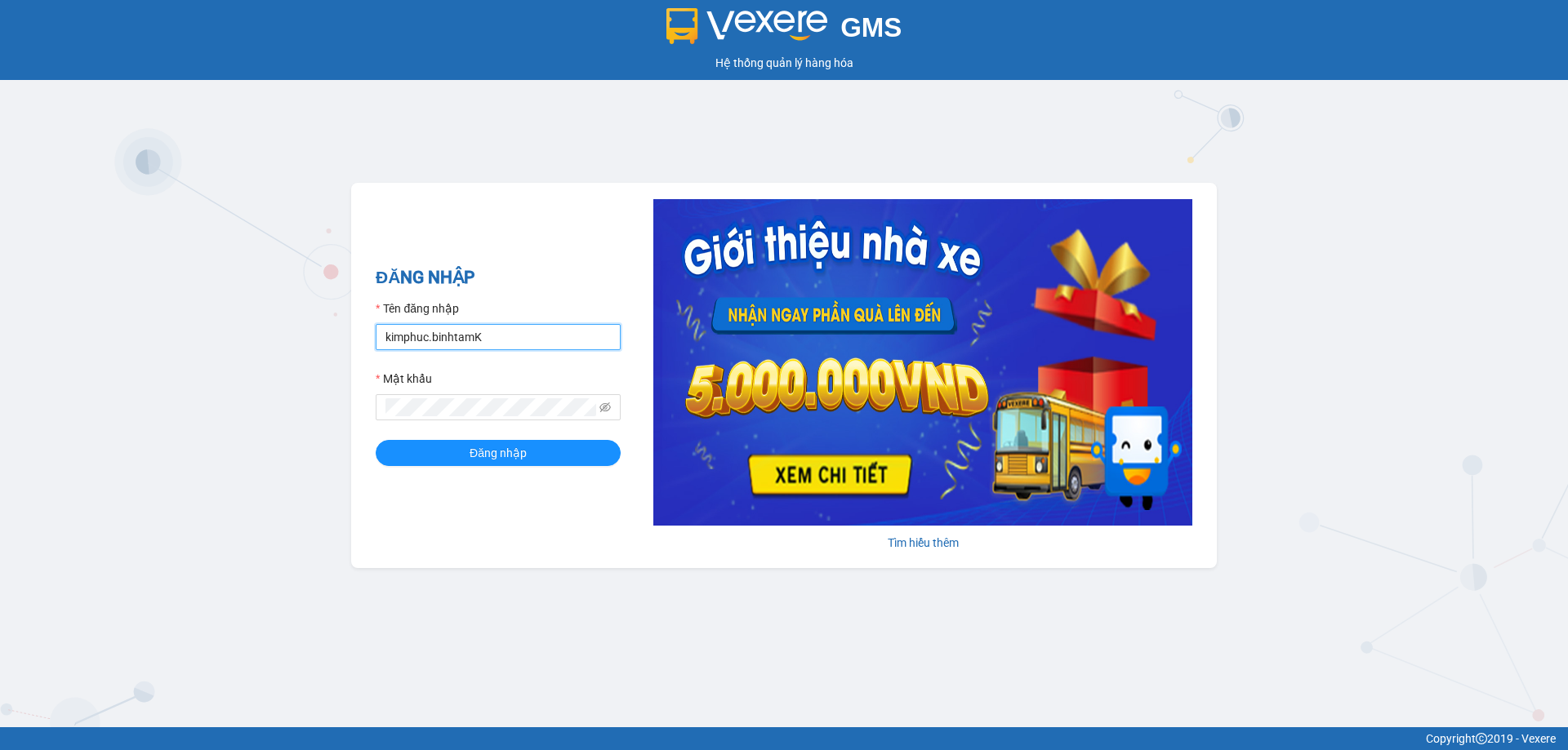
type input "kimphuc.binhtam"
click at [482, 417] on span at bounding box center [499, 408] width 245 height 26
click at [461, 457] on button "Đăng nhập" at bounding box center [499, 453] width 245 height 26
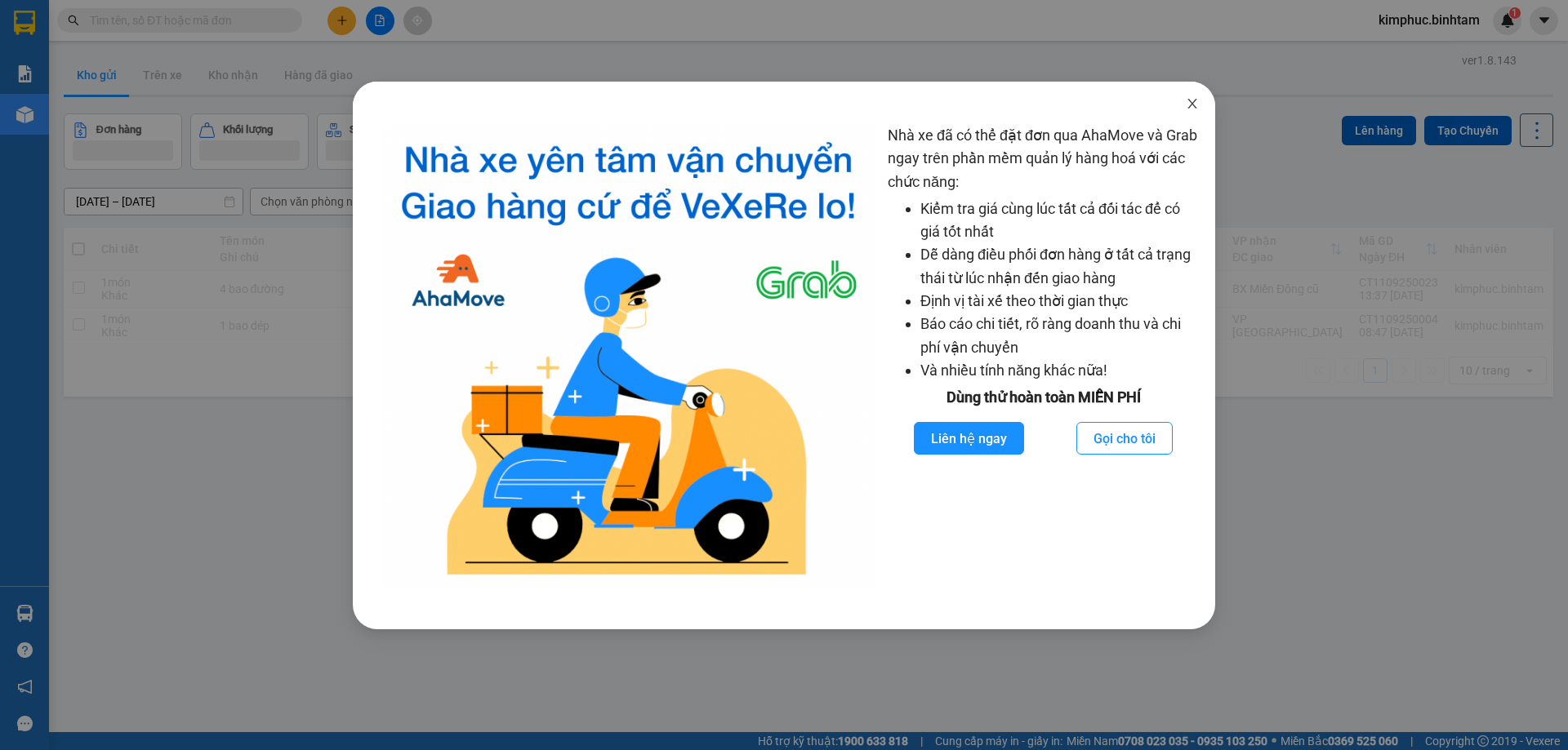
click at [1194, 111] on span "Close" at bounding box center [1193, 105] width 46 height 46
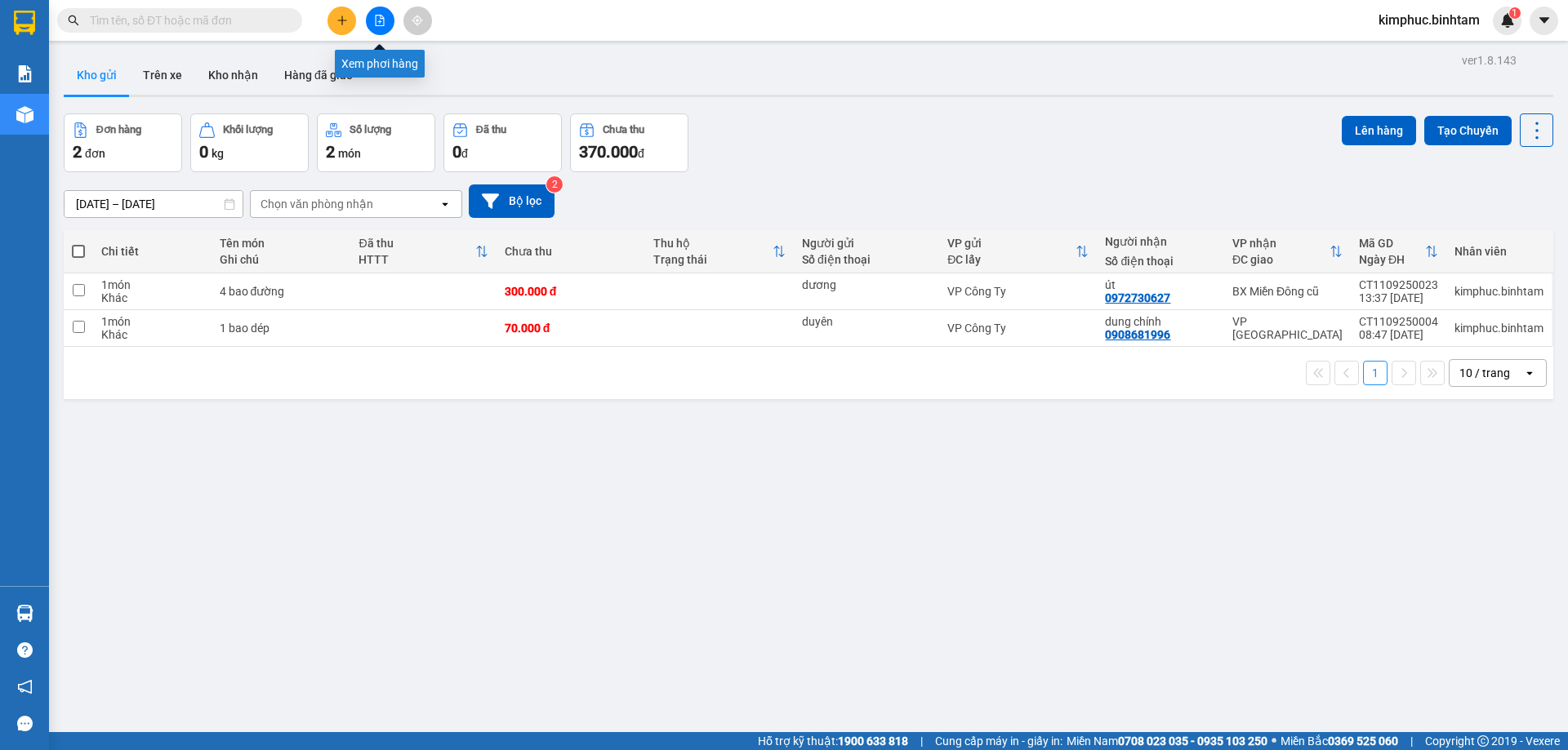
click at [380, 24] on icon "file-add" at bounding box center [380, 20] width 11 height 11
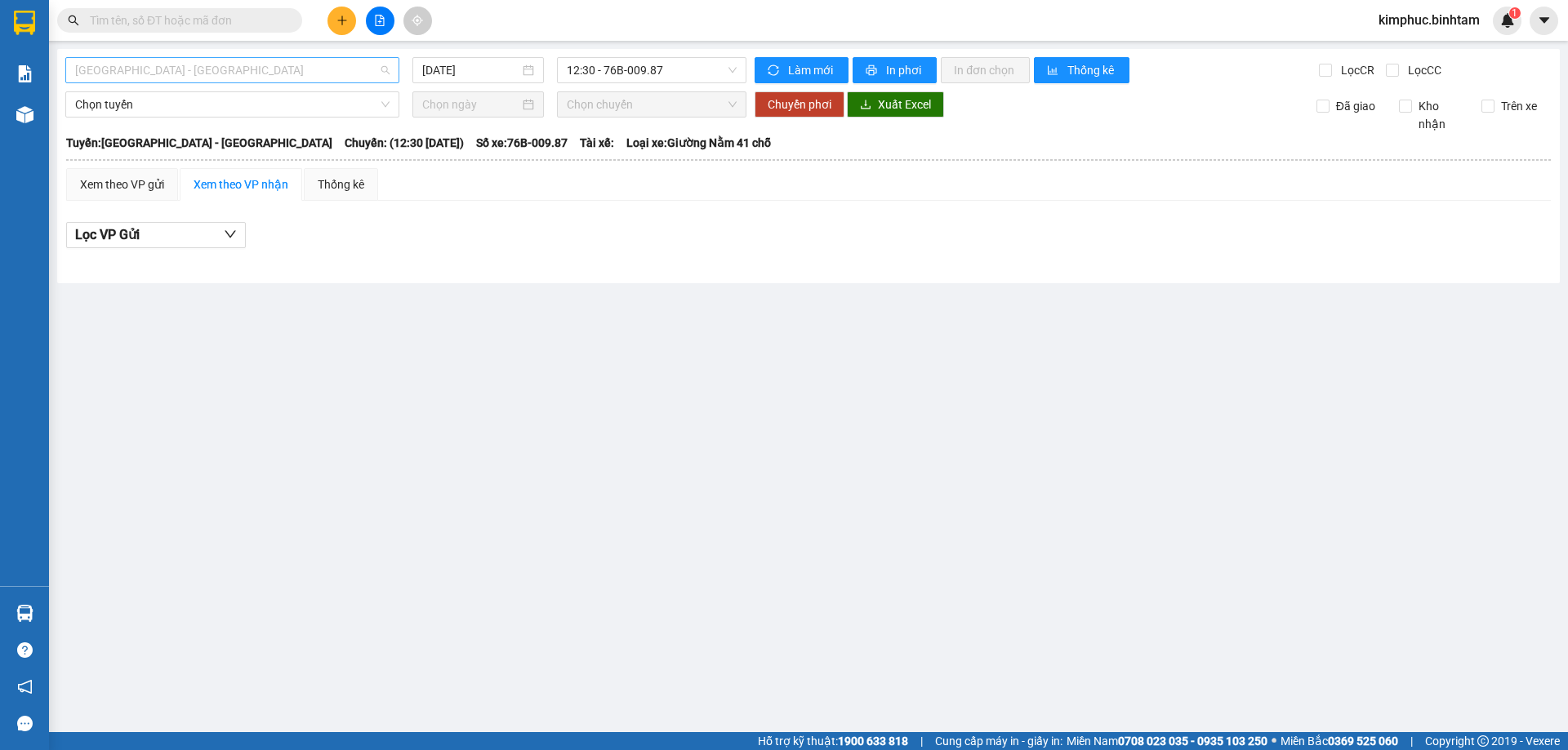
click at [167, 68] on span "[GEOGRAPHIC_DATA] - [GEOGRAPHIC_DATA]" at bounding box center [232, 70] width 315 height 25
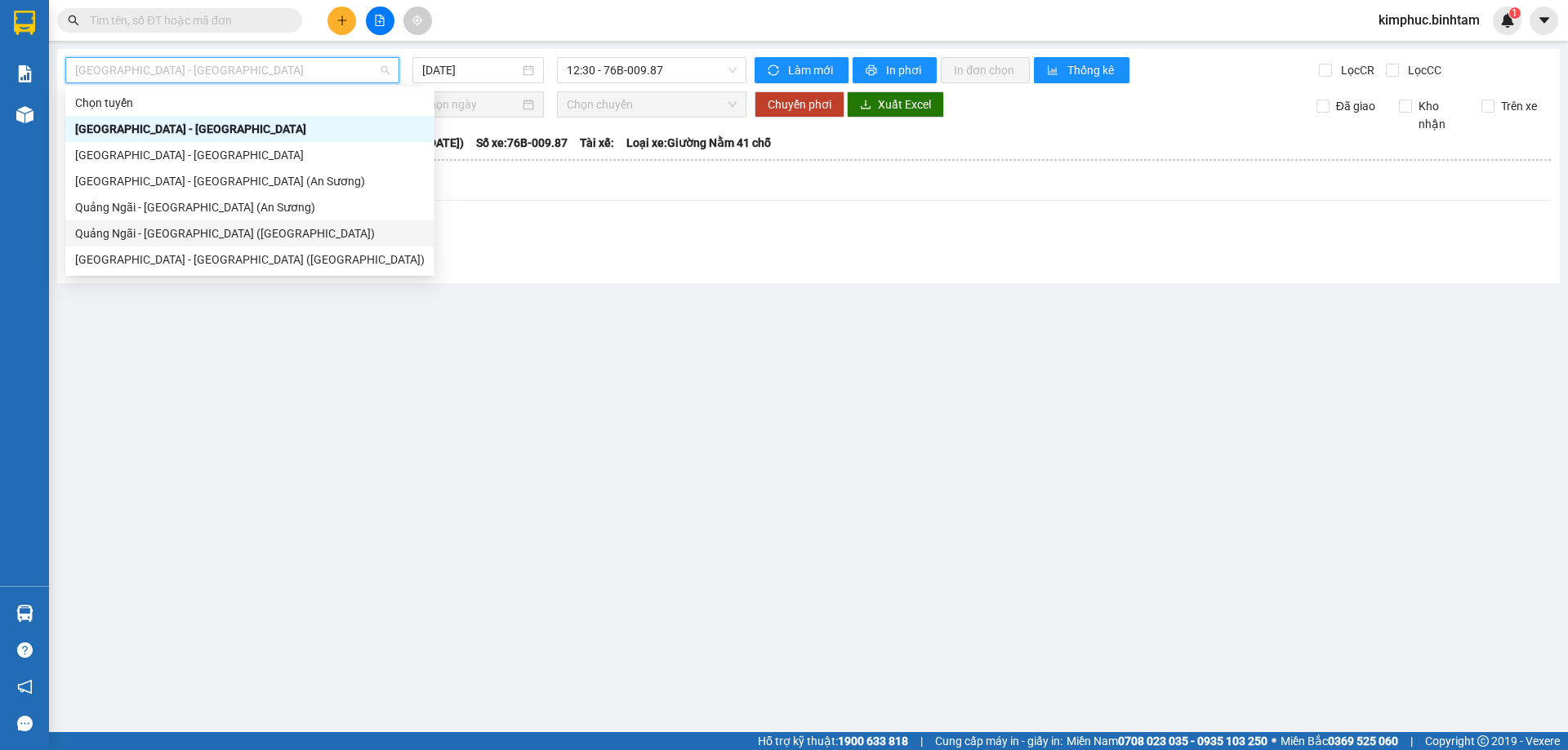
click at [168, 241] on div "Quảng Ngãi - [GEOGRAPHIC_DATA] ([GEOGRAPHIC_DATA])" at bounding box center [250, 234] width 350 height 18
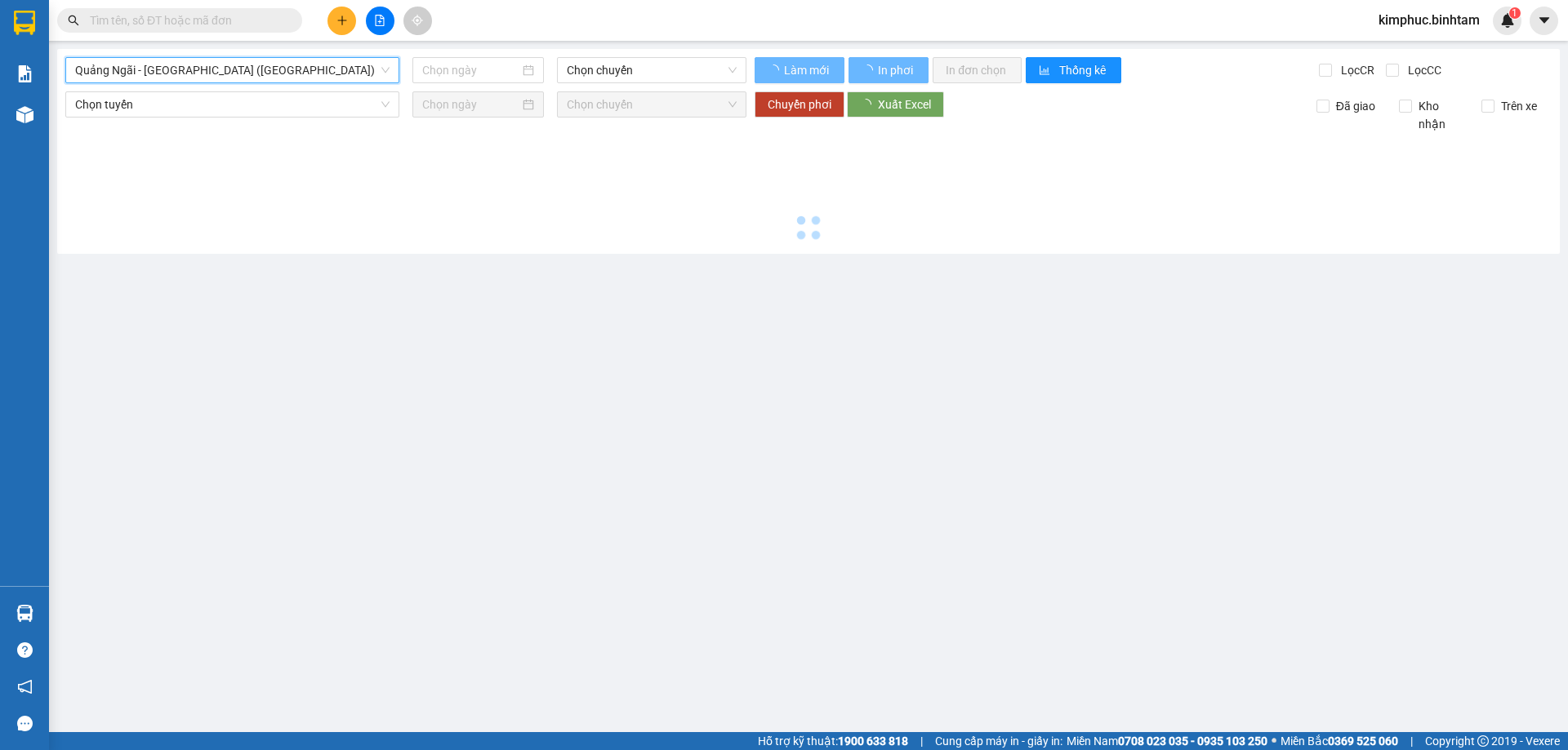
type input "[DATE]"
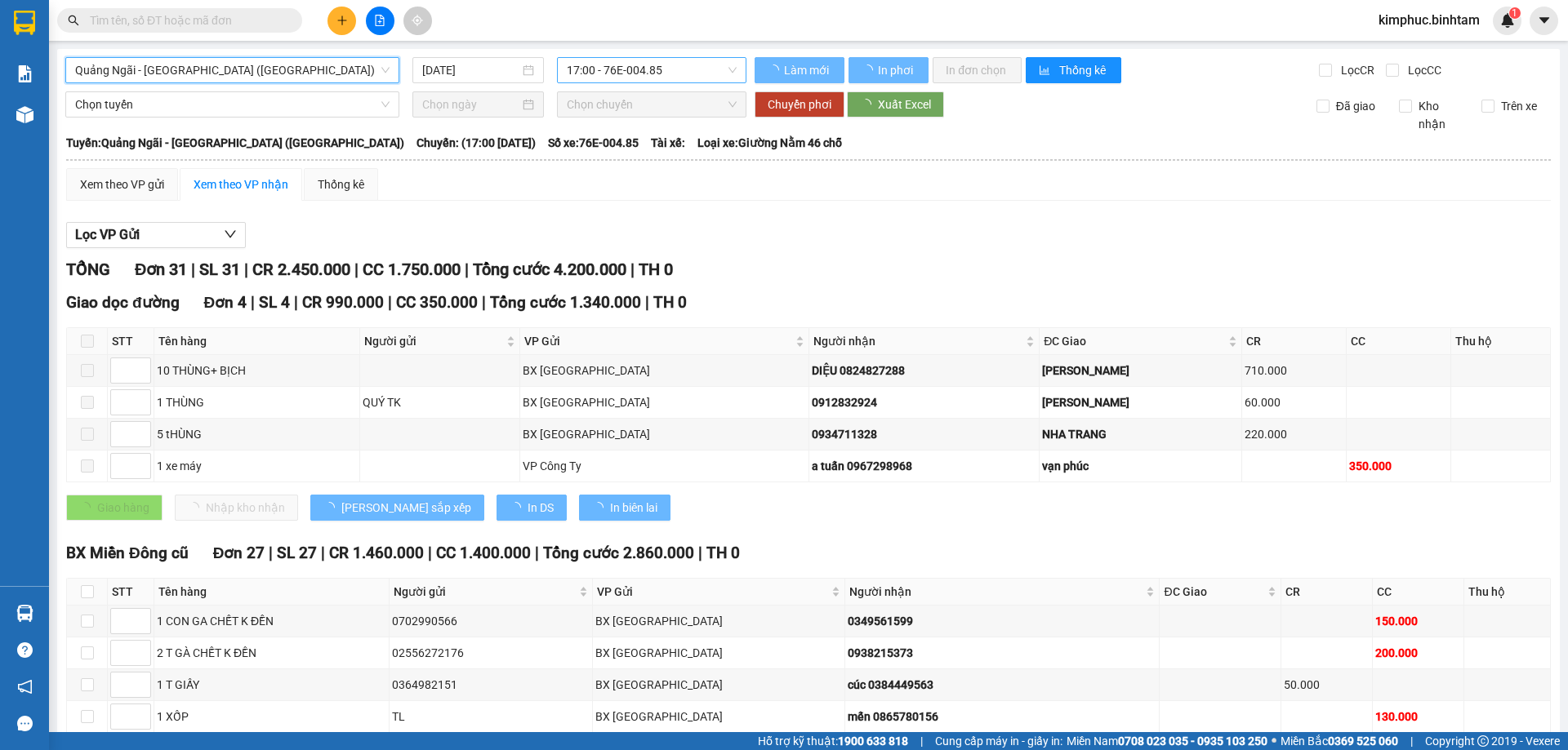
click at [641, 63] on span "17:00 - 76E-004.85" at bounding box center [652, 70] width 170 height 25
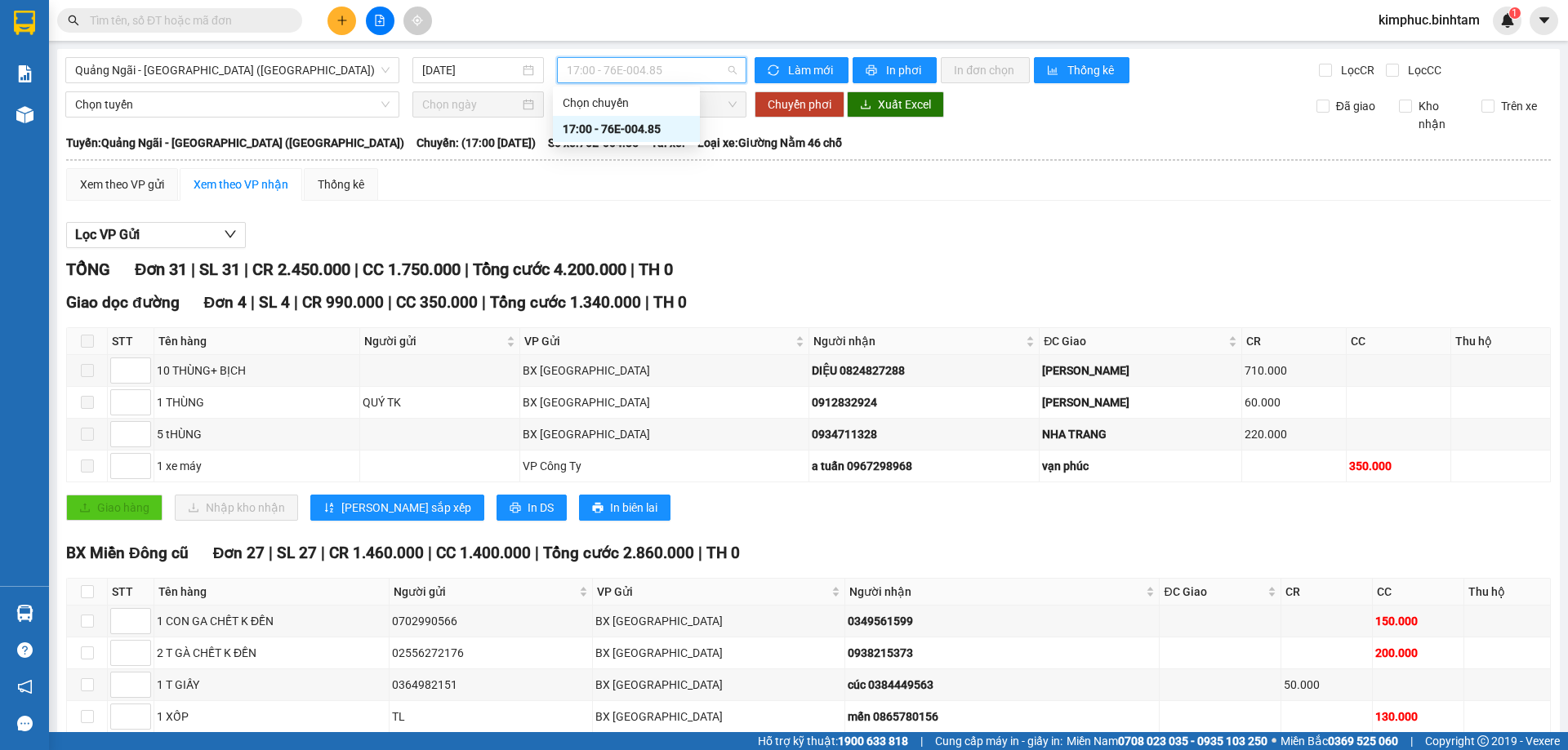
click at [650, 124] on div "17:00 - 76E-004.85" at bounding box center [626, 129] width 128 height 18
click at [150, 242] on button "Lọc VP Gửi" at bounding box center [156, 235] width 180 height 26
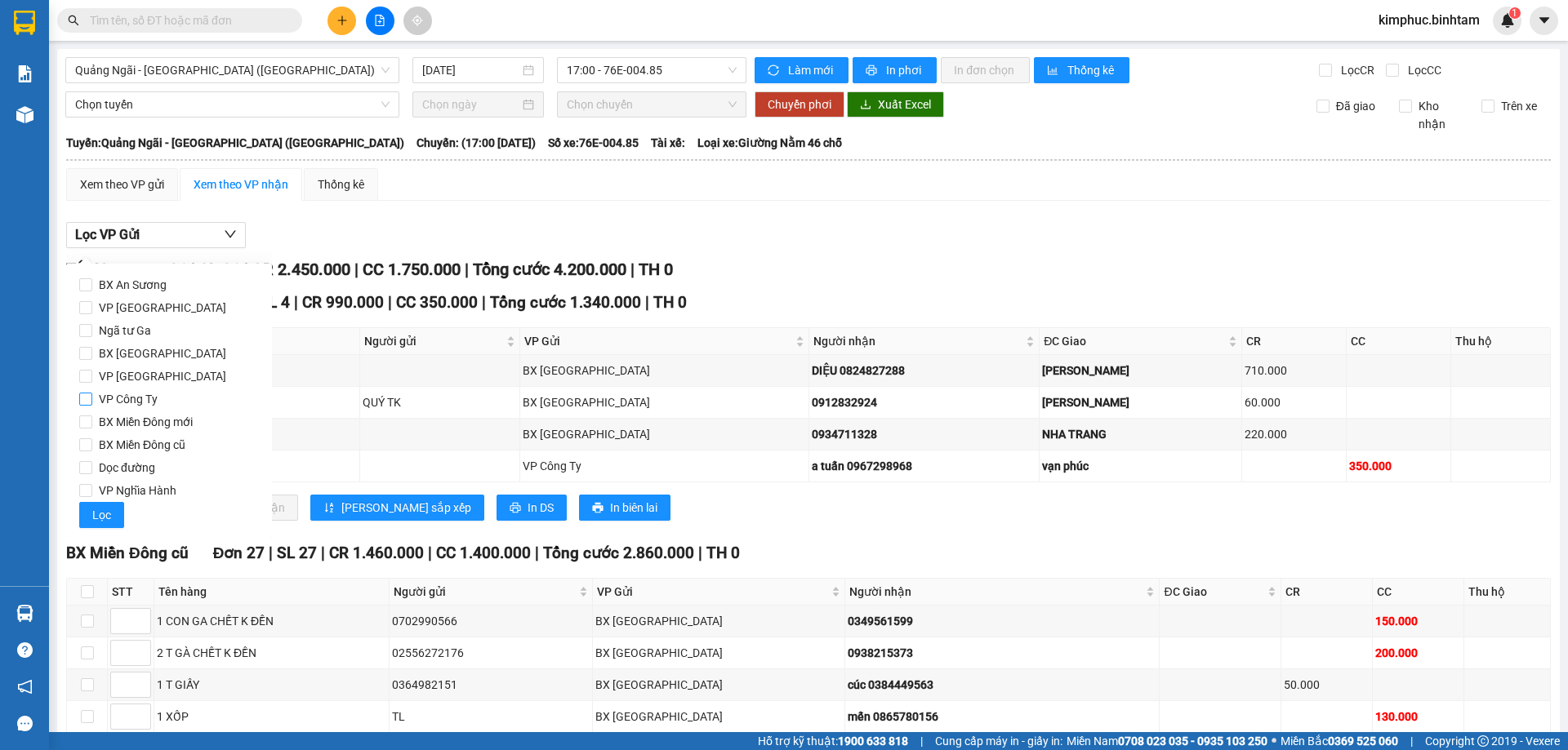
click at [85, 403] on input "VP Công Ty" at bounding box center [86, 400] width 13 height 13
checkbox input "true"
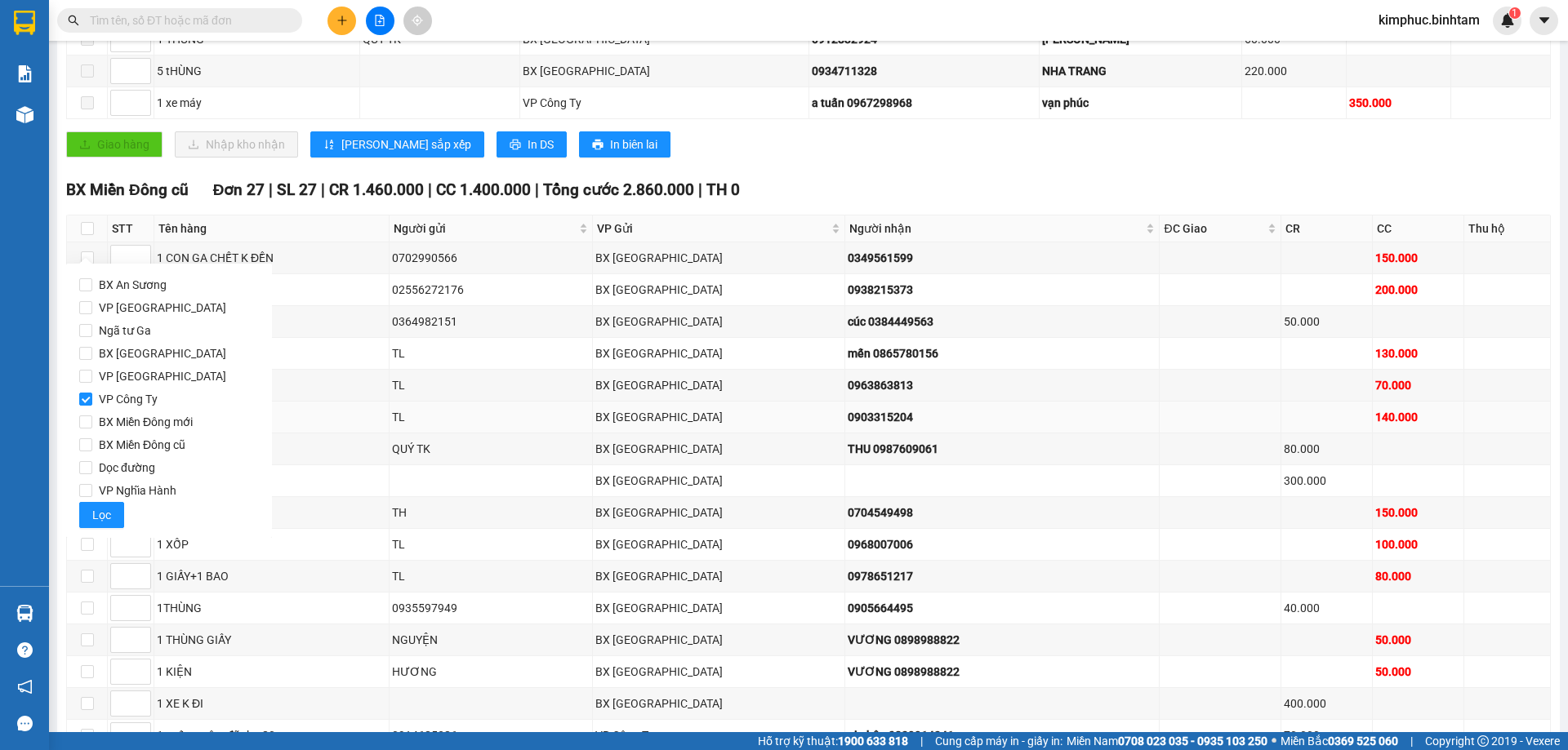
scroll to position [328, 0]
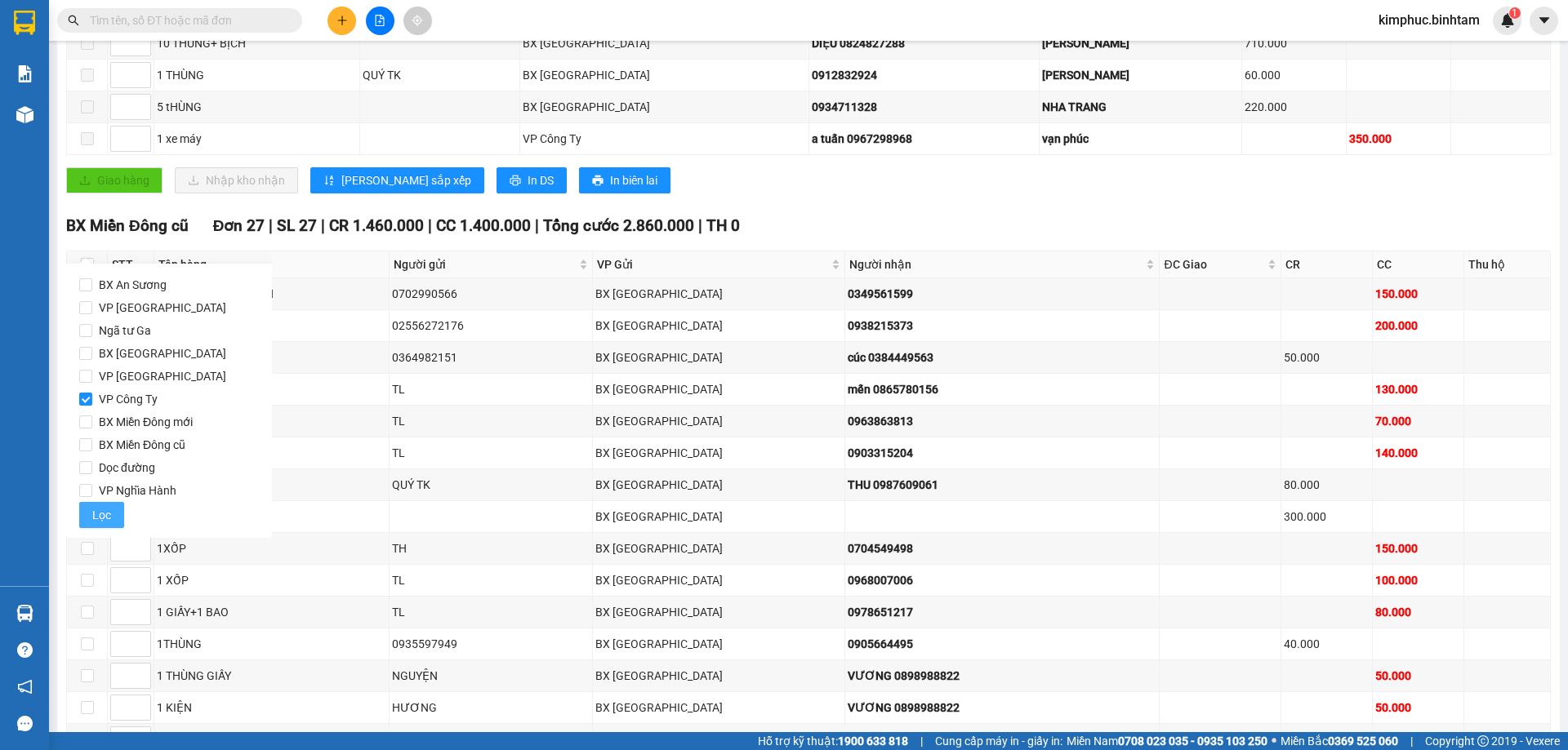
click at [109, 511] on span "Lọc" at bounding box center [101, 515] width 19 height 18
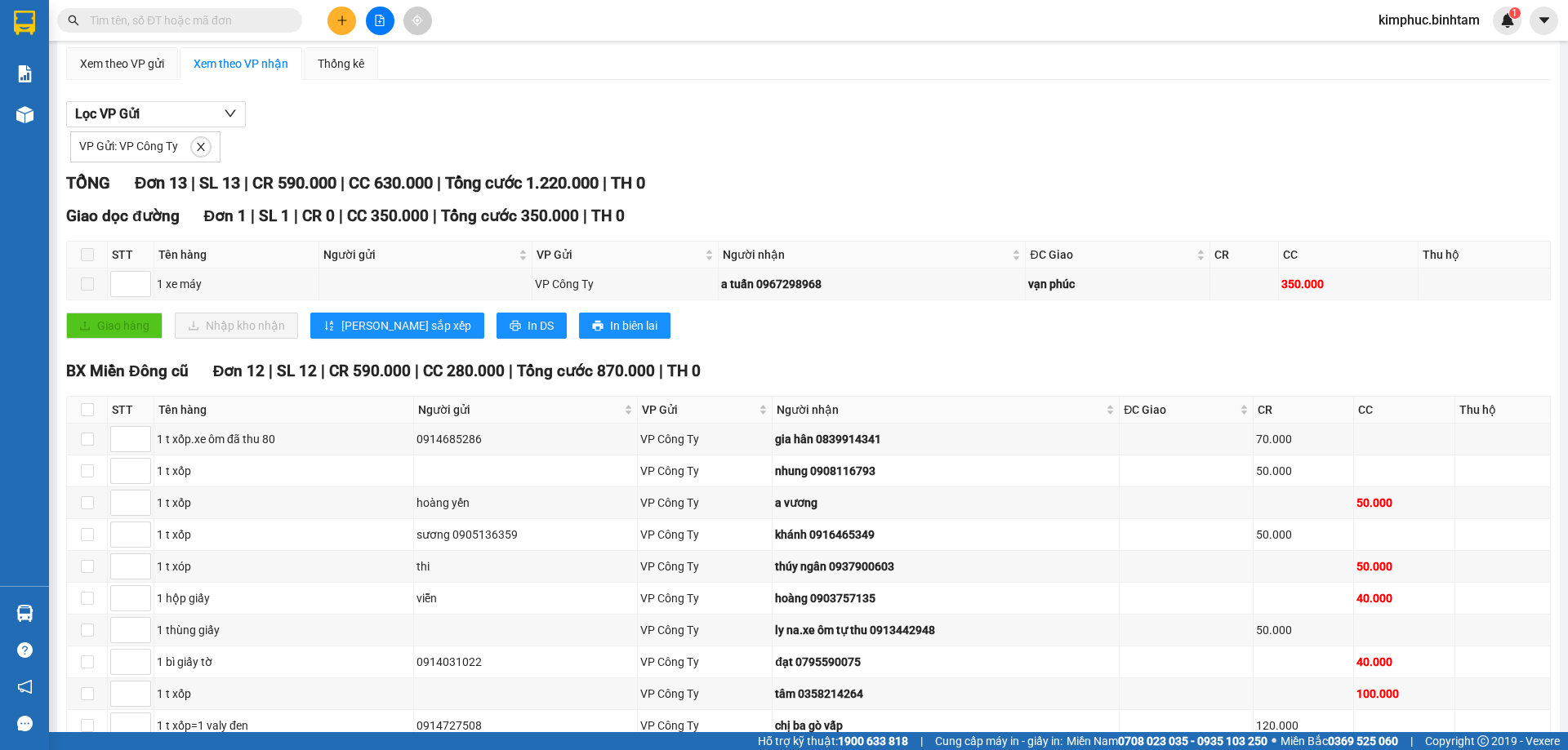
scroll to position [0, 0]
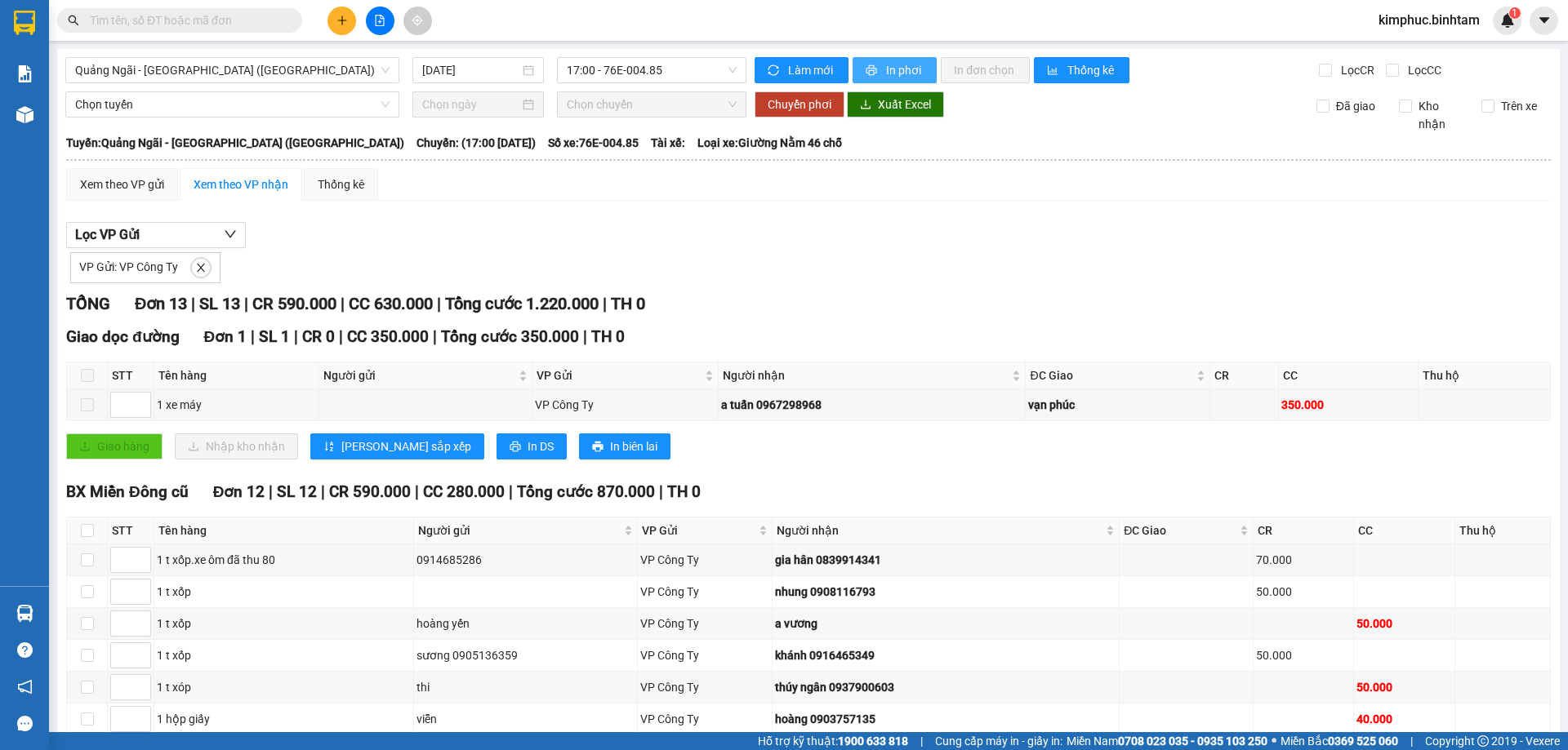
click at [886, 65] on span "In phơi" at bounding box center [905, 70] width 38 height 18
click at [168, 61] on span "Quảng Ngãi - [GEOGRAPHIC_DATA] ([GEOGRAPHIC_DATA])" at bounding box center [232, 70] width 315 height 25
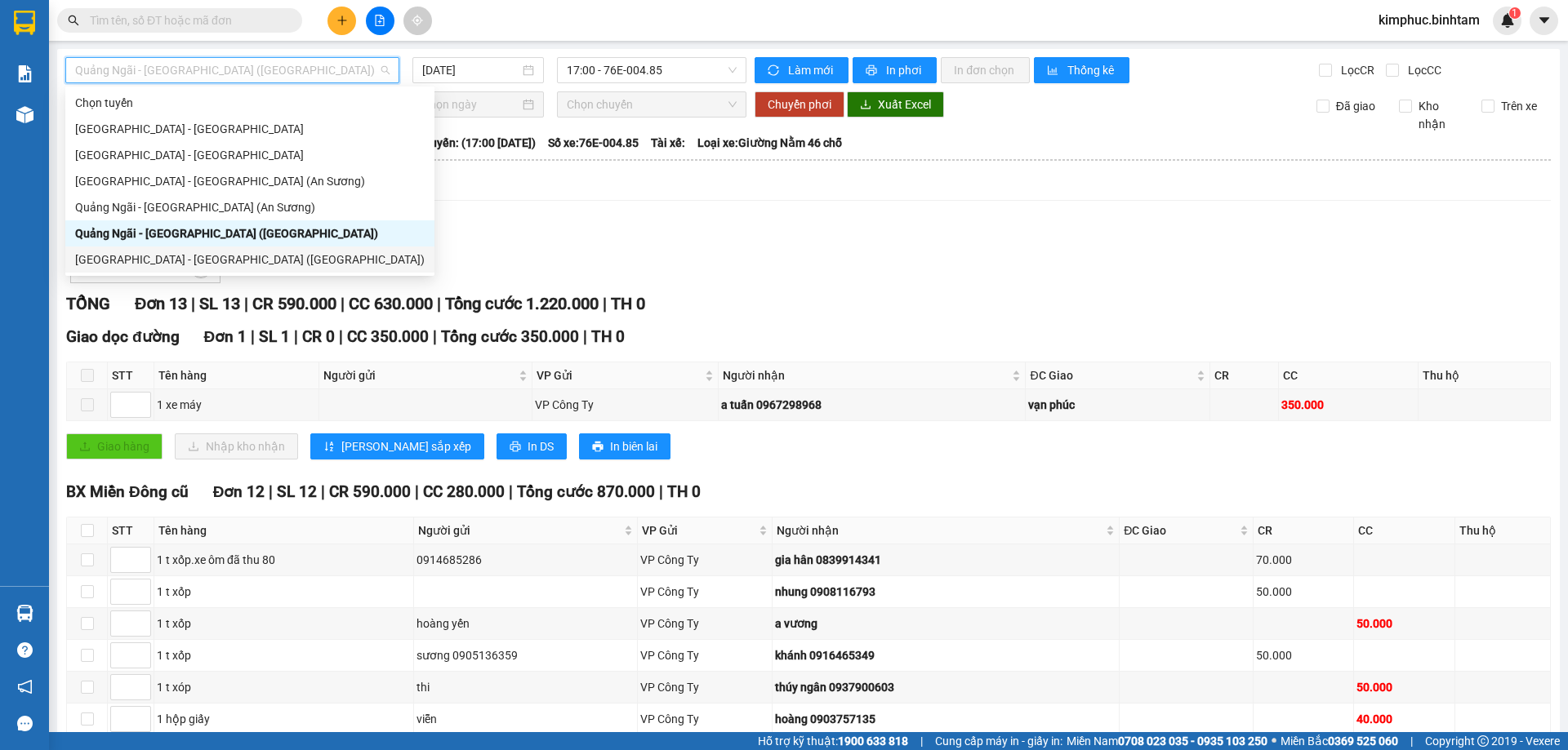
click at [170, 259] on div "[GEOGRAPHIC_DATA] - [GEOGRAPHIC_DATA] ([GEOGRAPHIC_DATA])" at bounding box center [250, 260] width 350 height 18
